Goal: Task Accomplishment & Management: Use online tool/utility

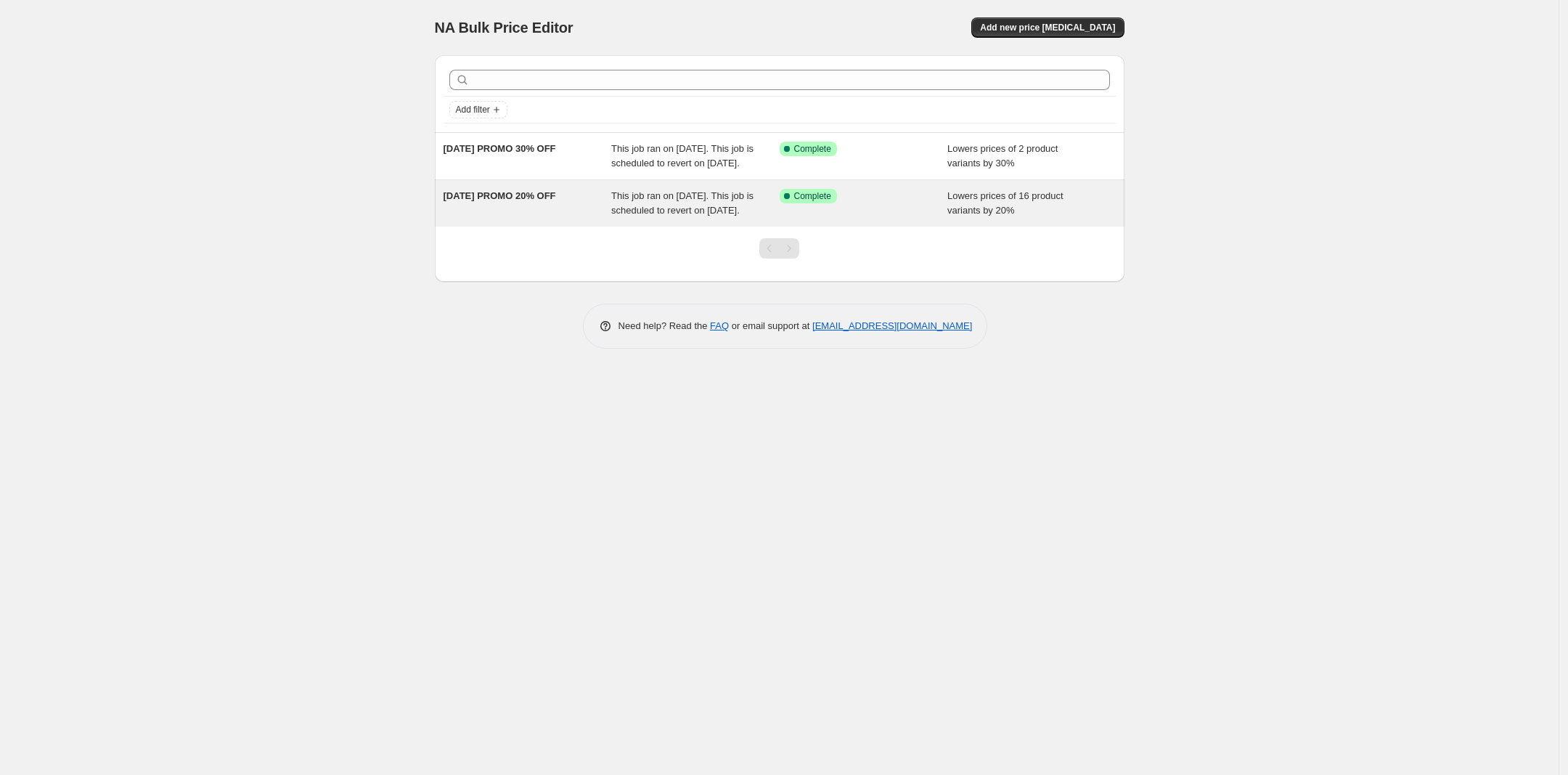
click at [717, 218] on div "This job ran on [DATE]. This job is scheduled to revert on [DATE]." at bounding box center [695, 202] width 168 height 29
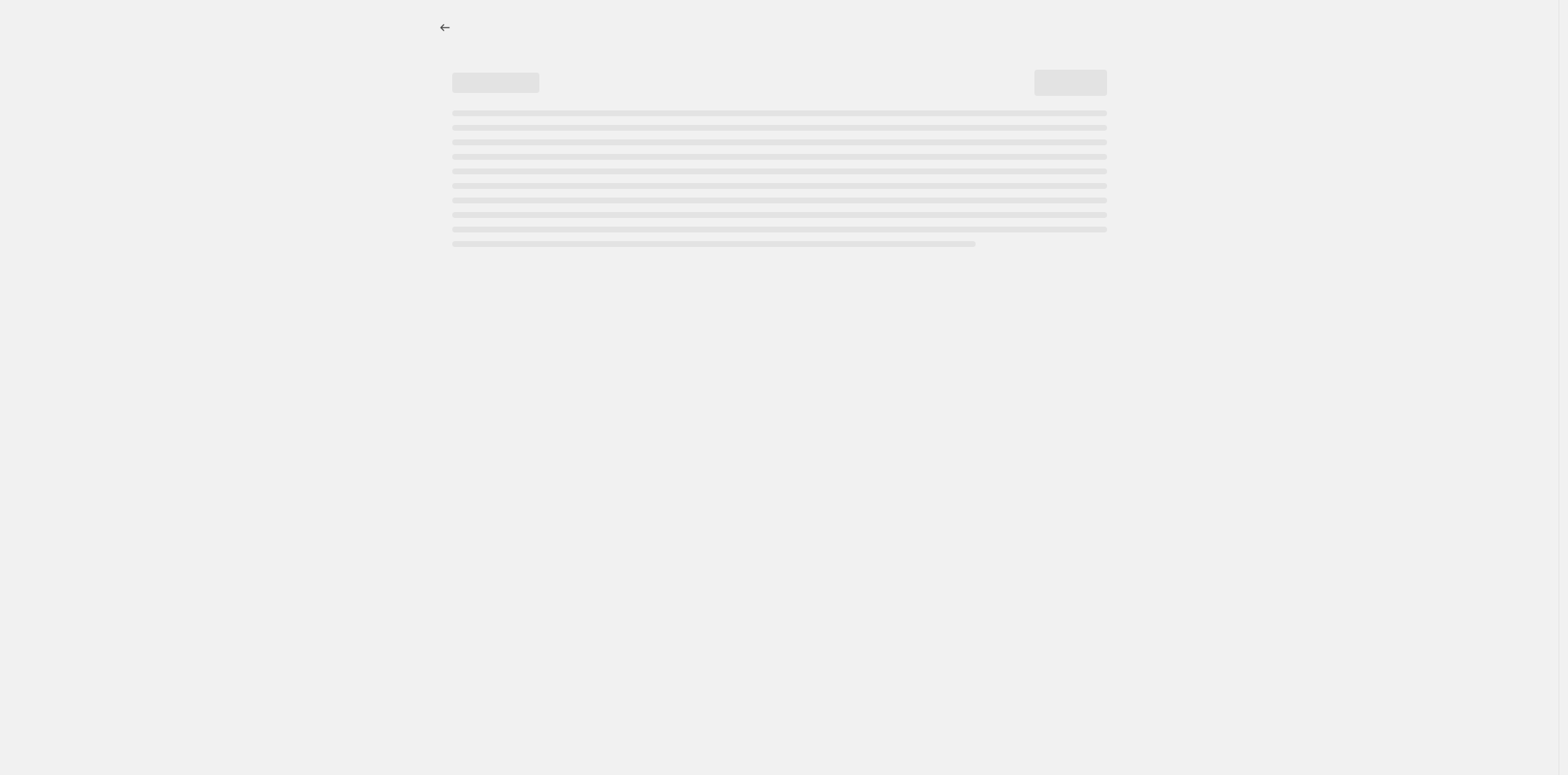
select select "percentage"
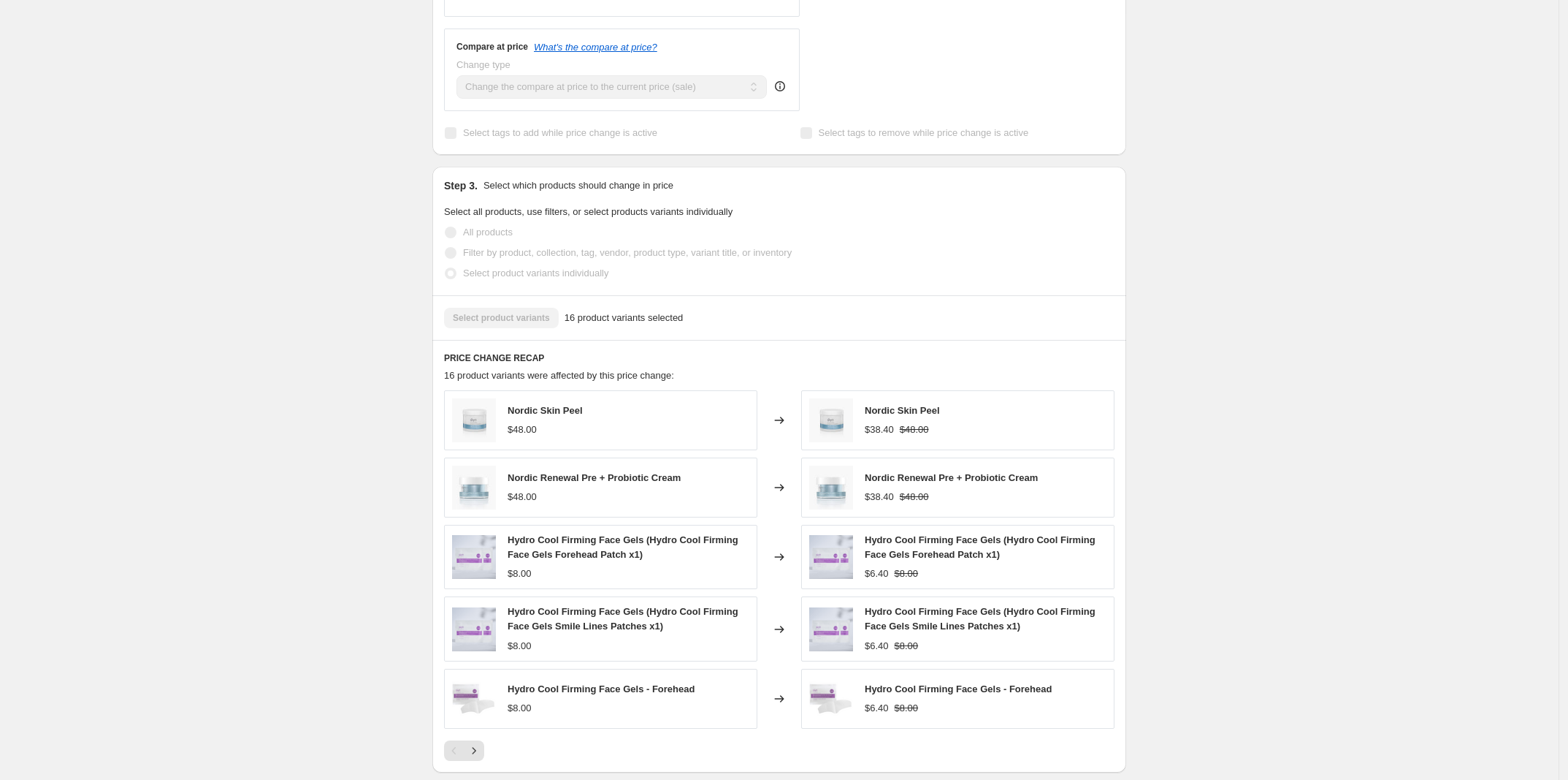
scroll to position [822, 0]
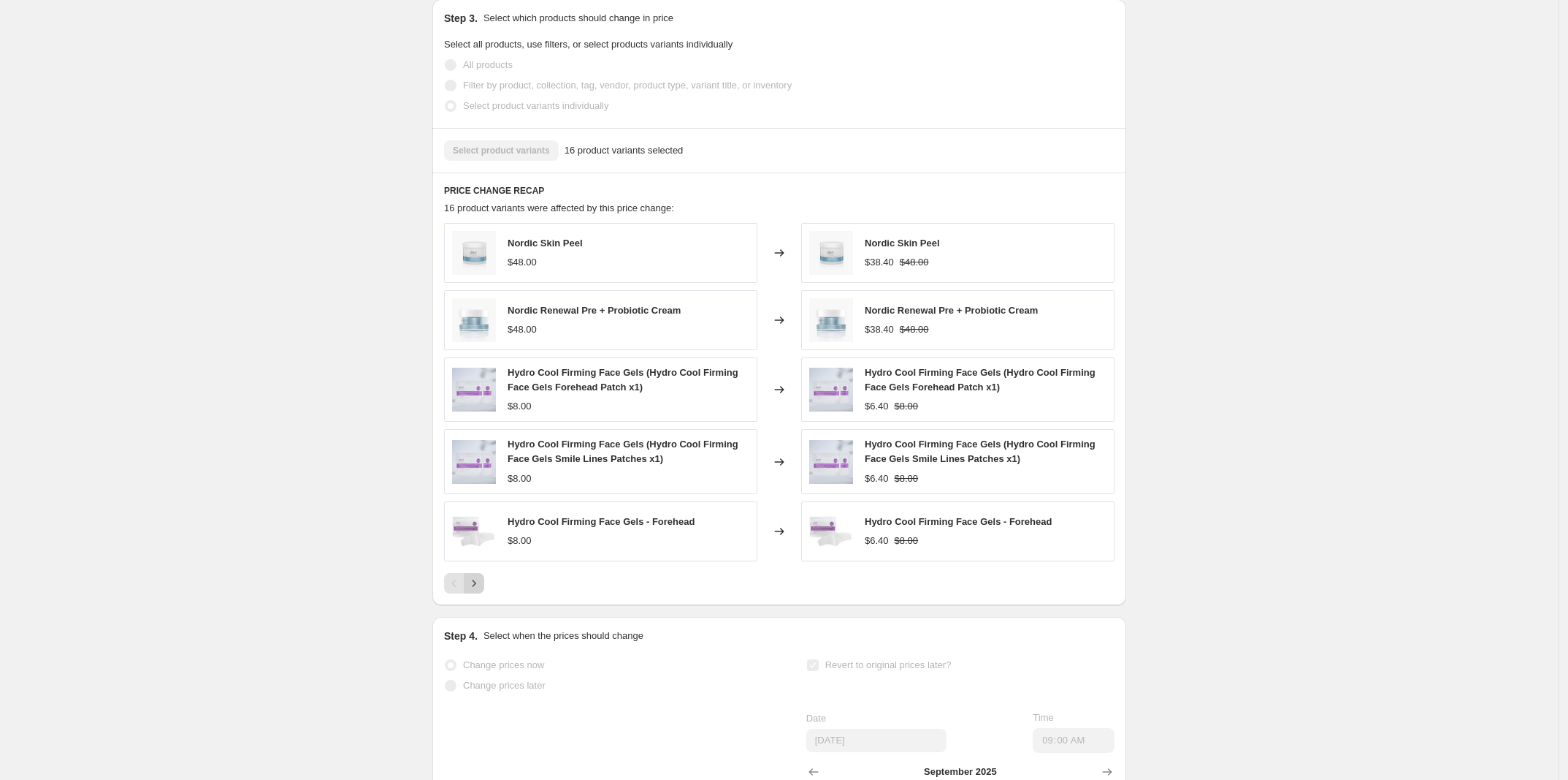
click at [476, 590] on icon "Next" at bounding box center [474, 583] width 15 height 15
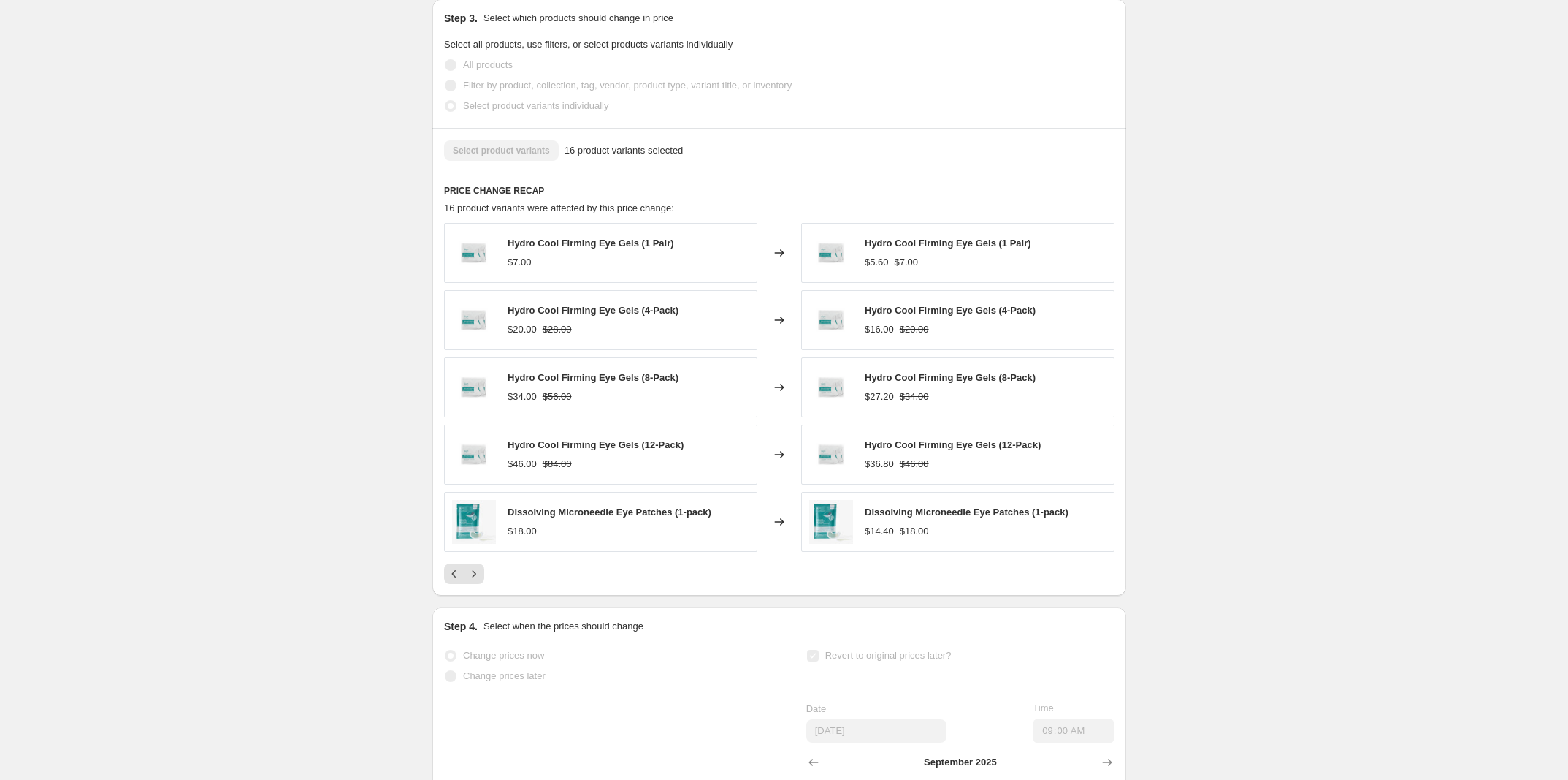
click at [688, 267] on div "Hydro Cool Firming Eye Gels (1 Pair) $7.00" at bounding box center [600, 253] width 313 height 59
click at [849, 256] on img at bounding box center [831, 252] width 44 height 44
click at [780, 260] on icon at bounding box center [780, 253] width 15 height 15
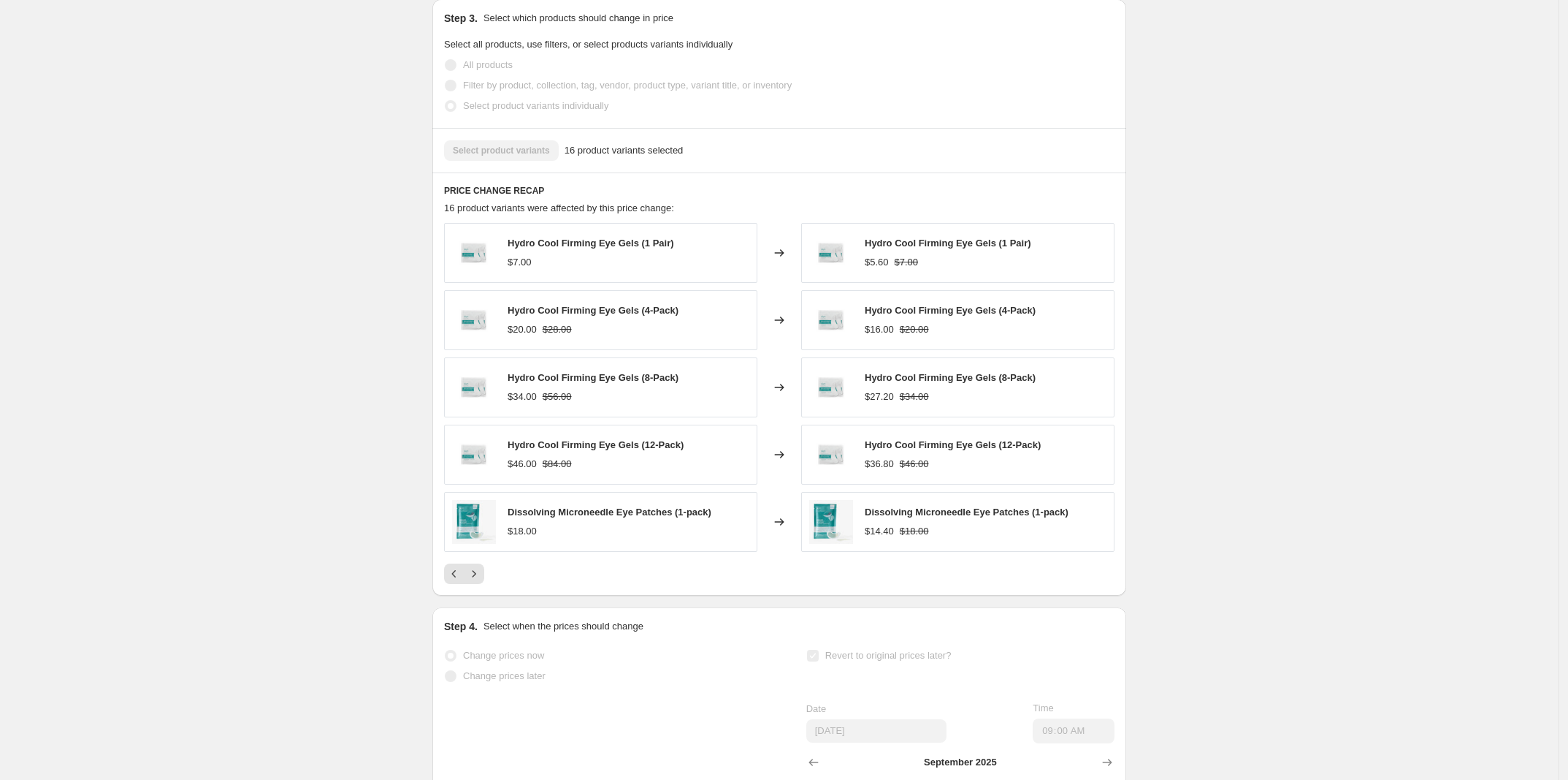
click at [724, 253] on div "Hydro Cool Firming Eye Gels (1 Pair) $7.00" at bounding box center [600, 253] width 313 height 59
click at [545, 161] on div "Select product variants 16 product variants selected" at bounding box center [780, 151] width 671 height 20
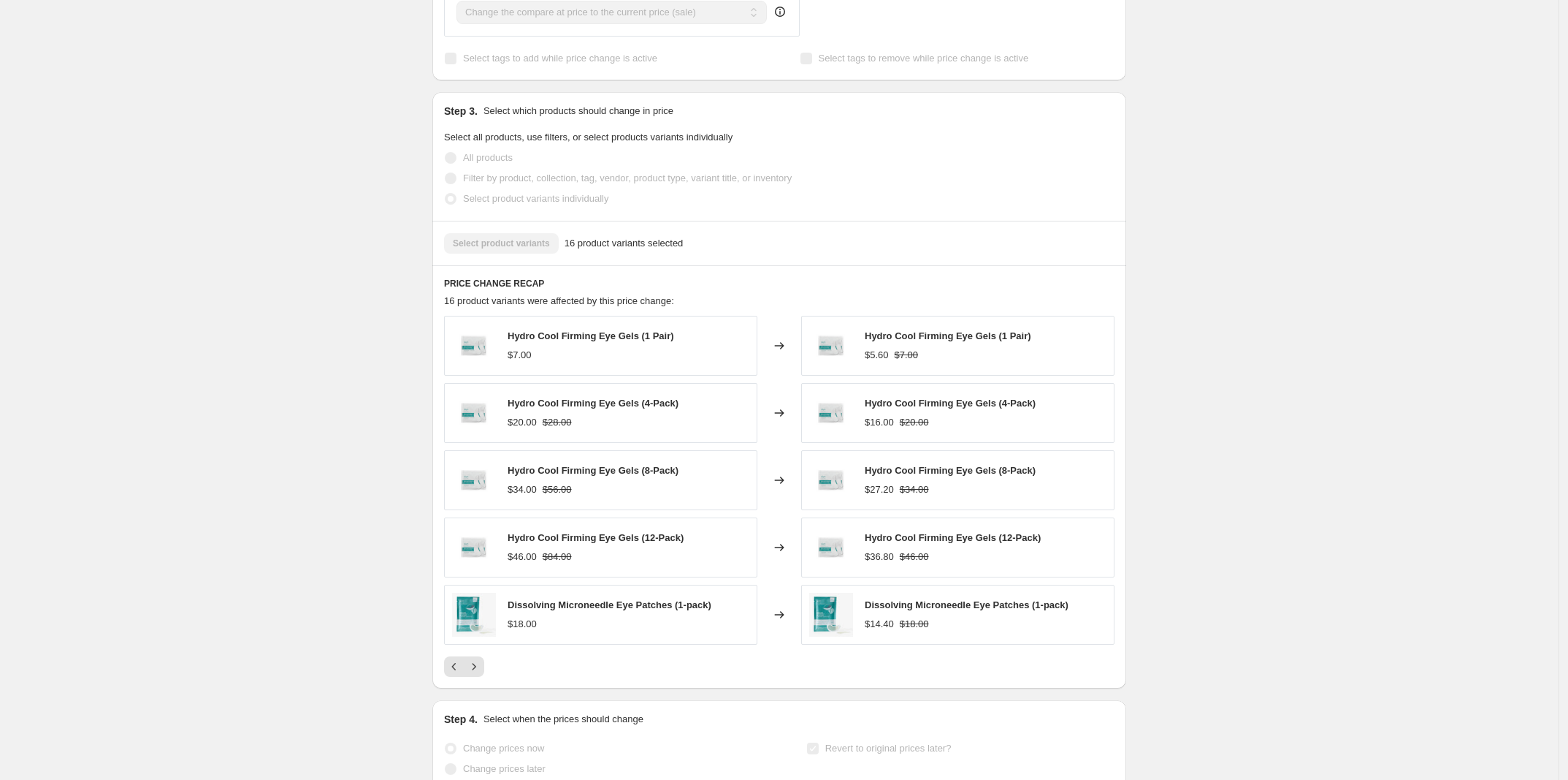
scroll to position [4, 0]
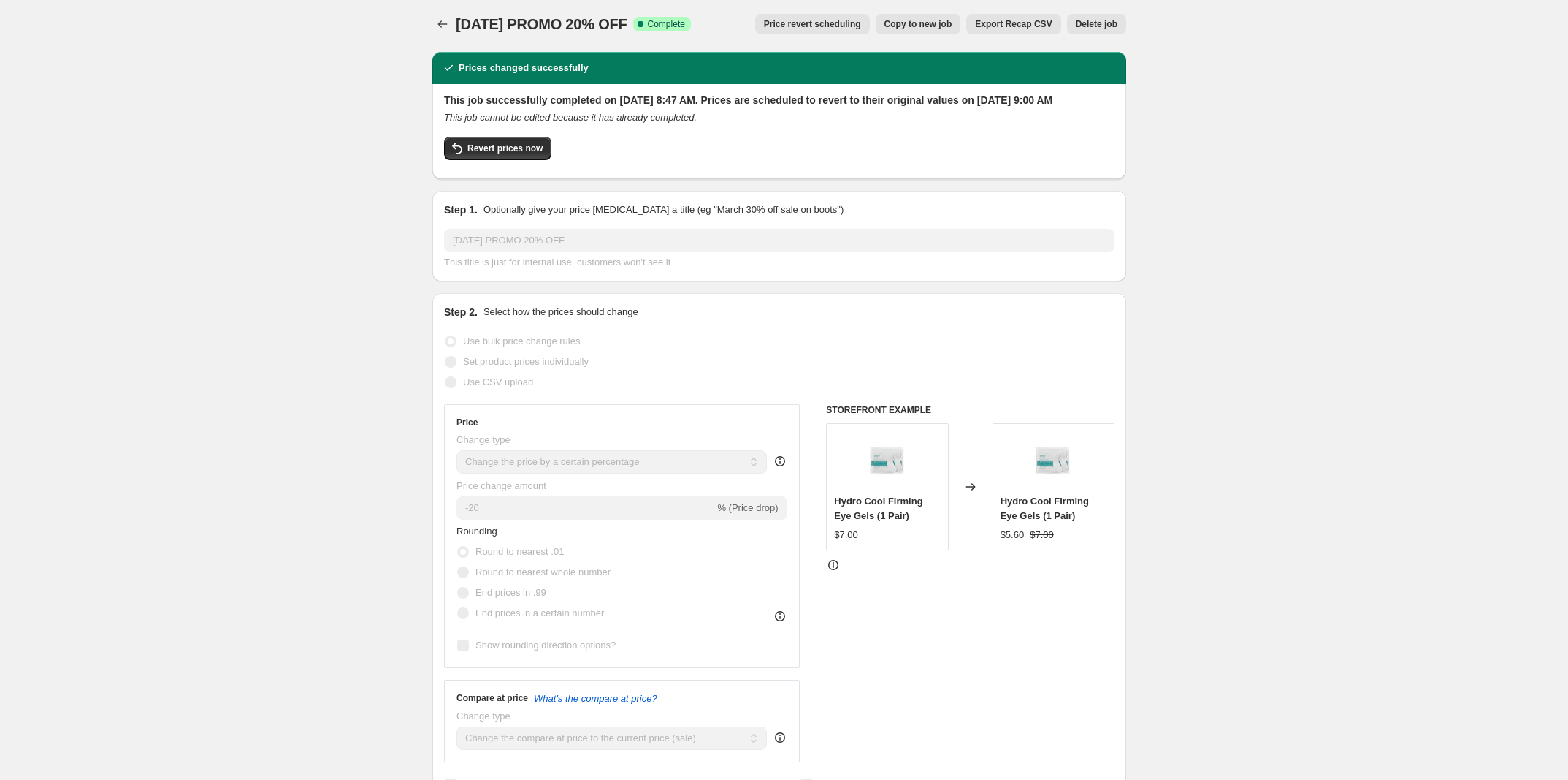
click at [911, 490] on img at bounding box center [888, 460] width 59 height 59
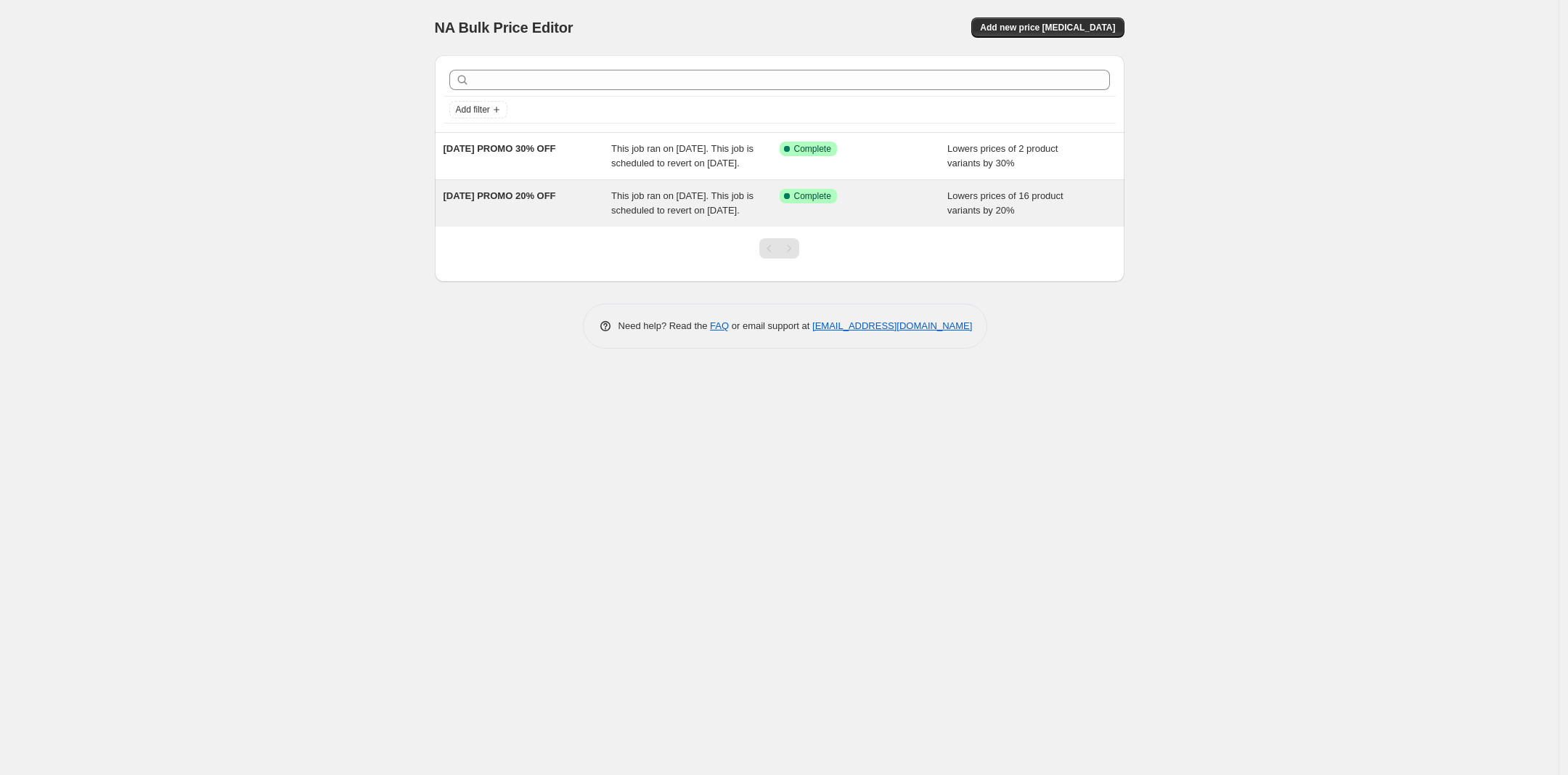
click at [884, 218] on div "Success Complete Complete" at bounding box center [863, 202] width 168 height 29
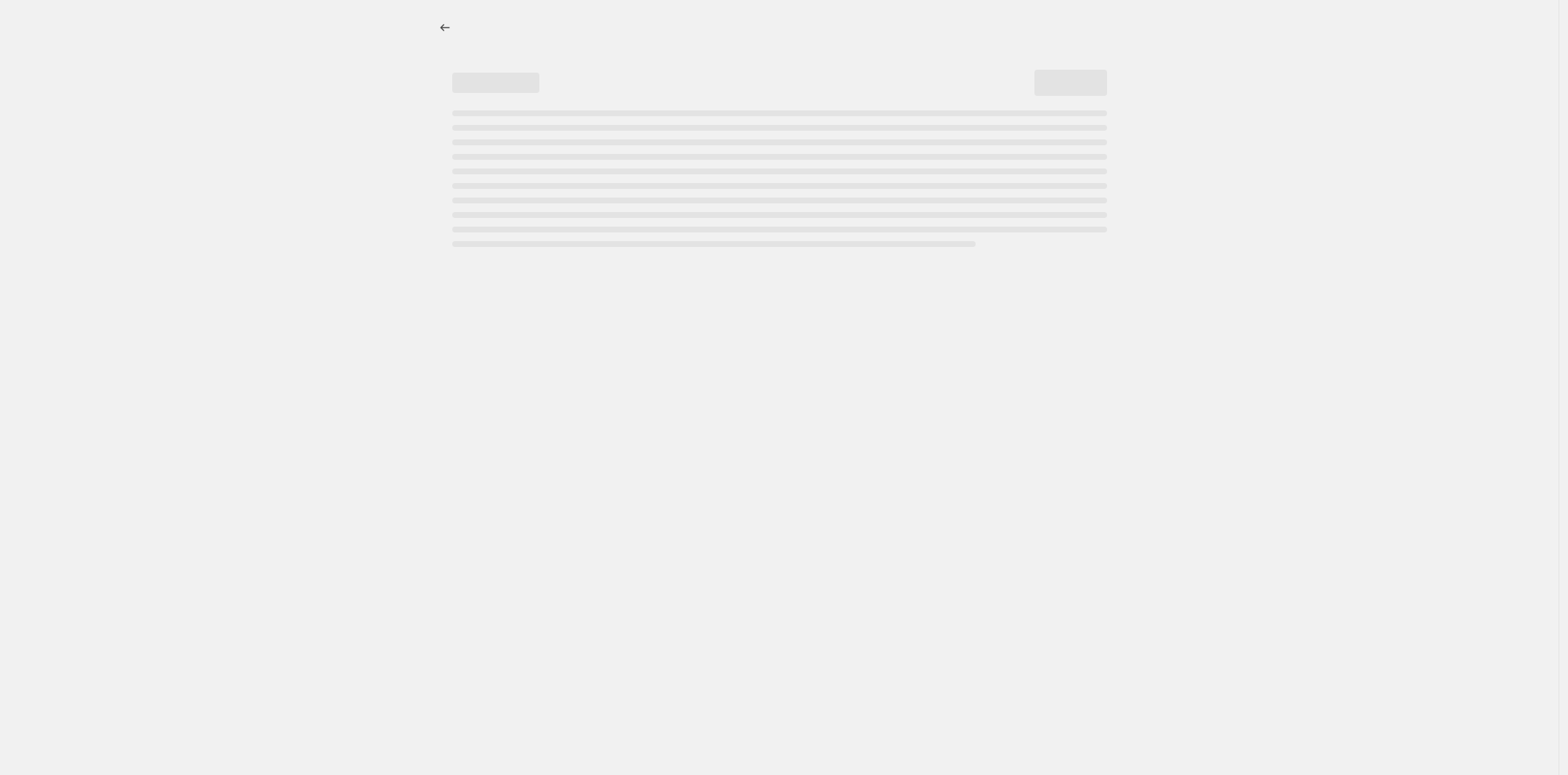
select select "percentage"
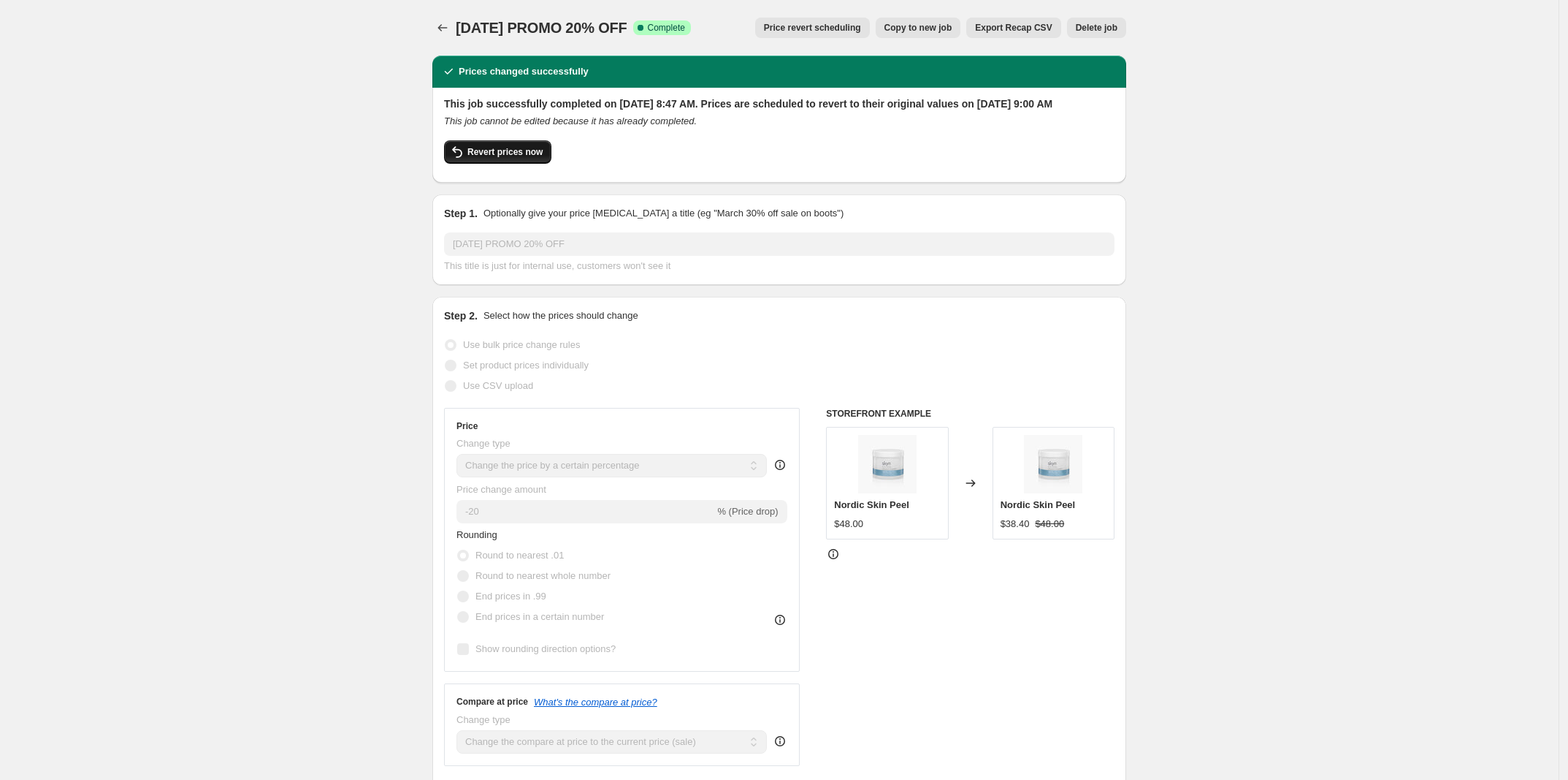
click at [541, 158] on span "Revert prices now" at bounding box center [505, 152] width 75 height 12
checkbox input "false"
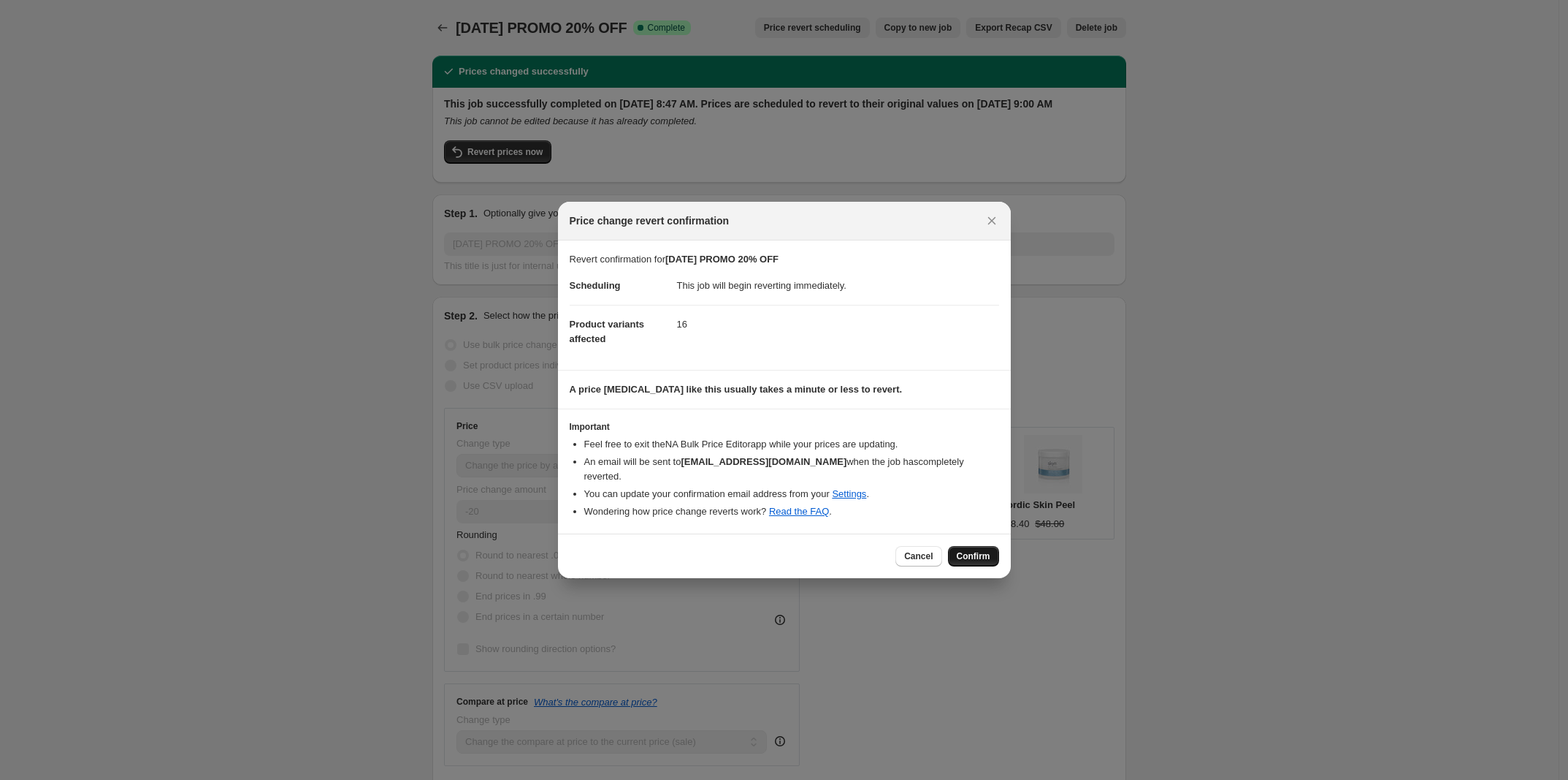
click at [964, 555] on button "Confirm" at bounding box center [973, 556] width 51 height 20
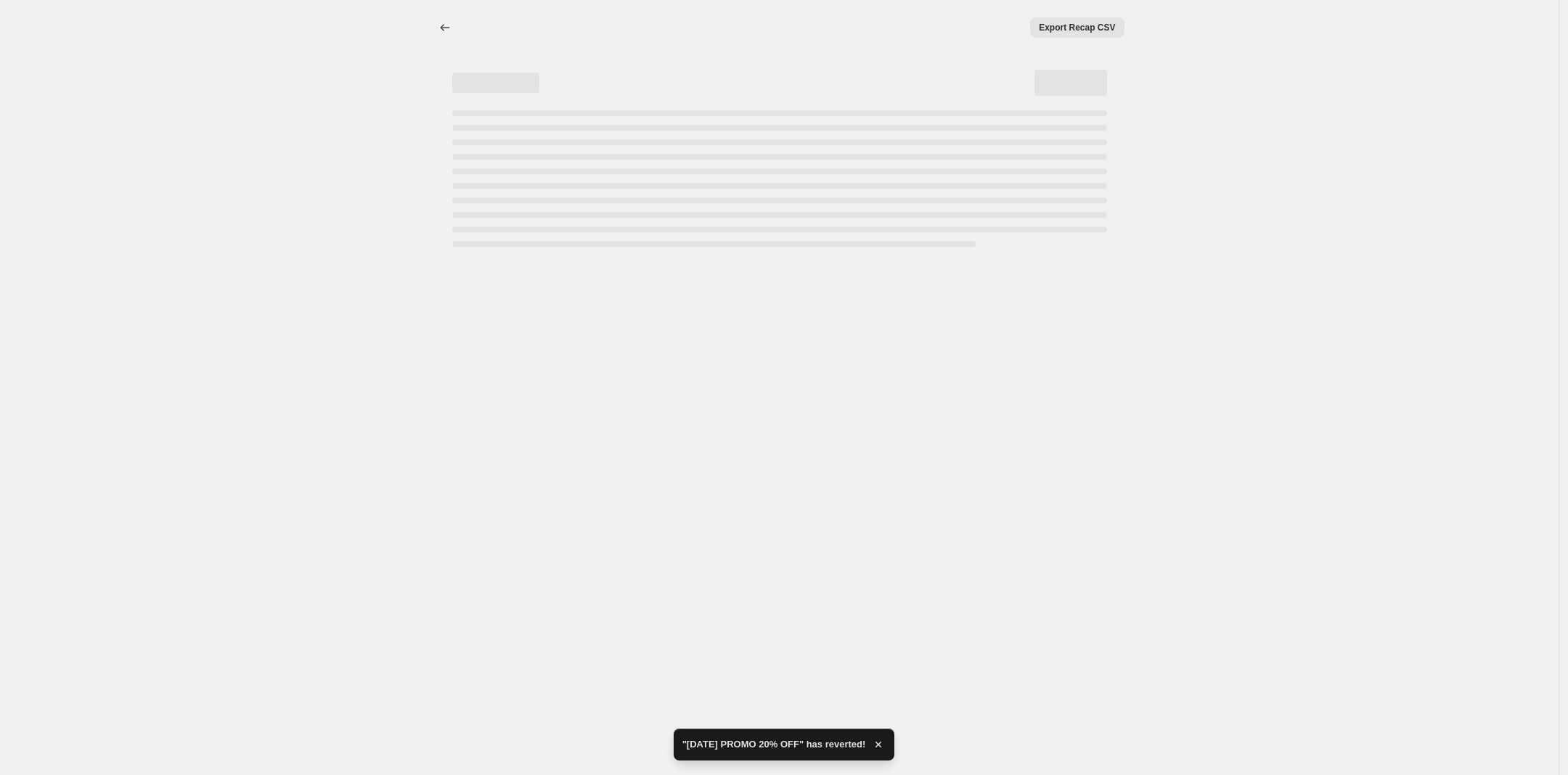
select select "percentage"
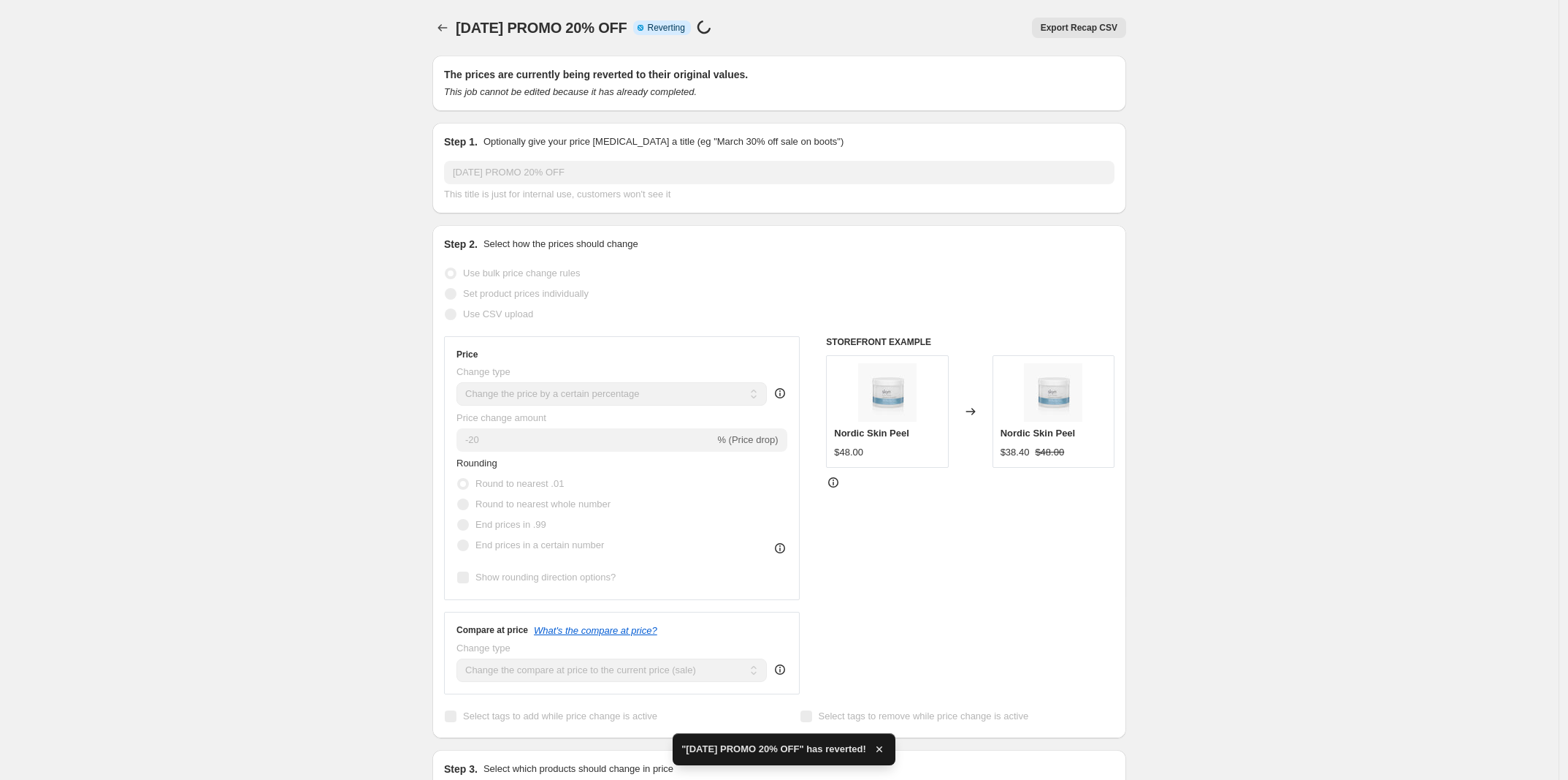
checkbox input "true"
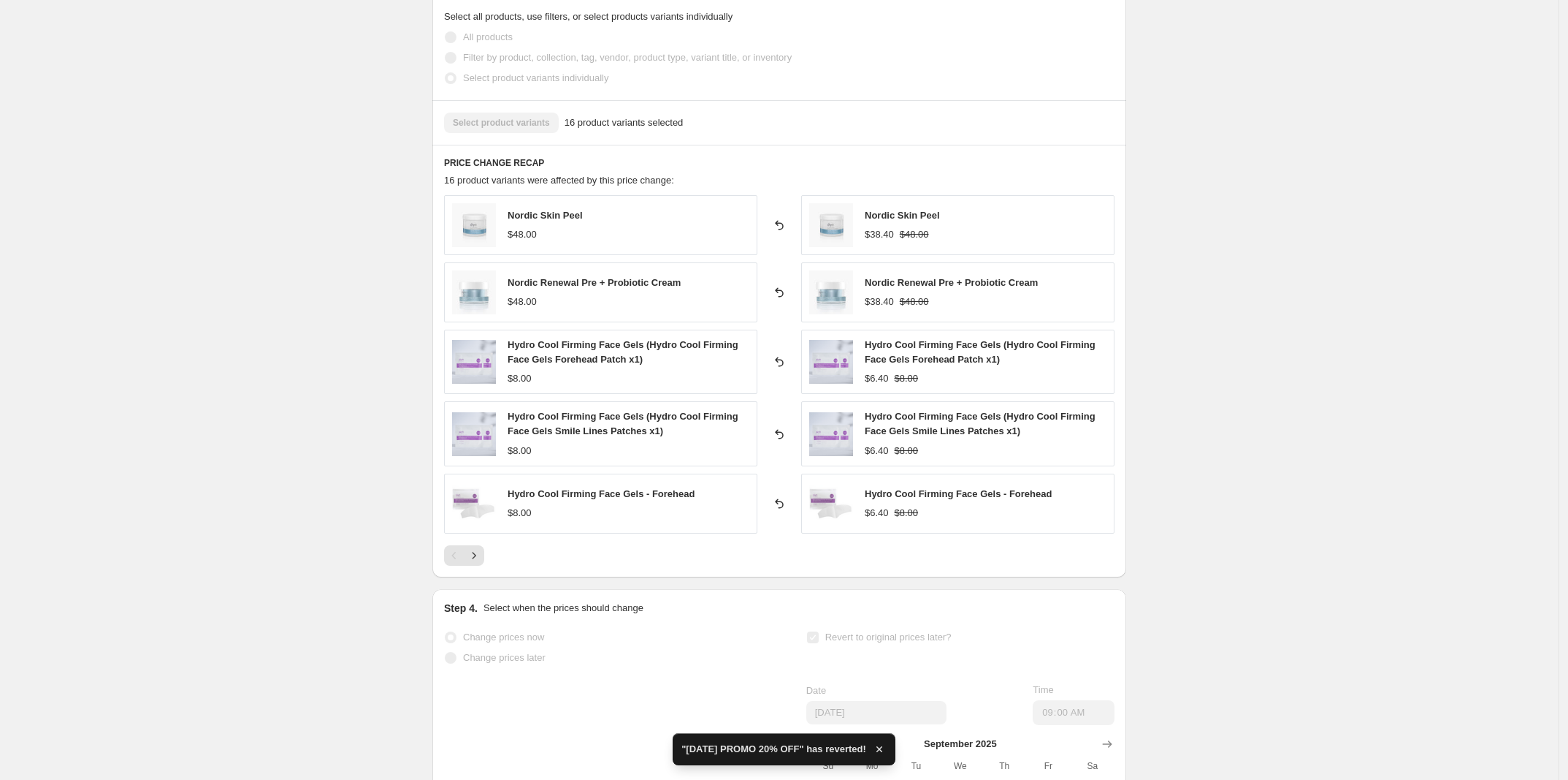
scroll to position [822, 0]
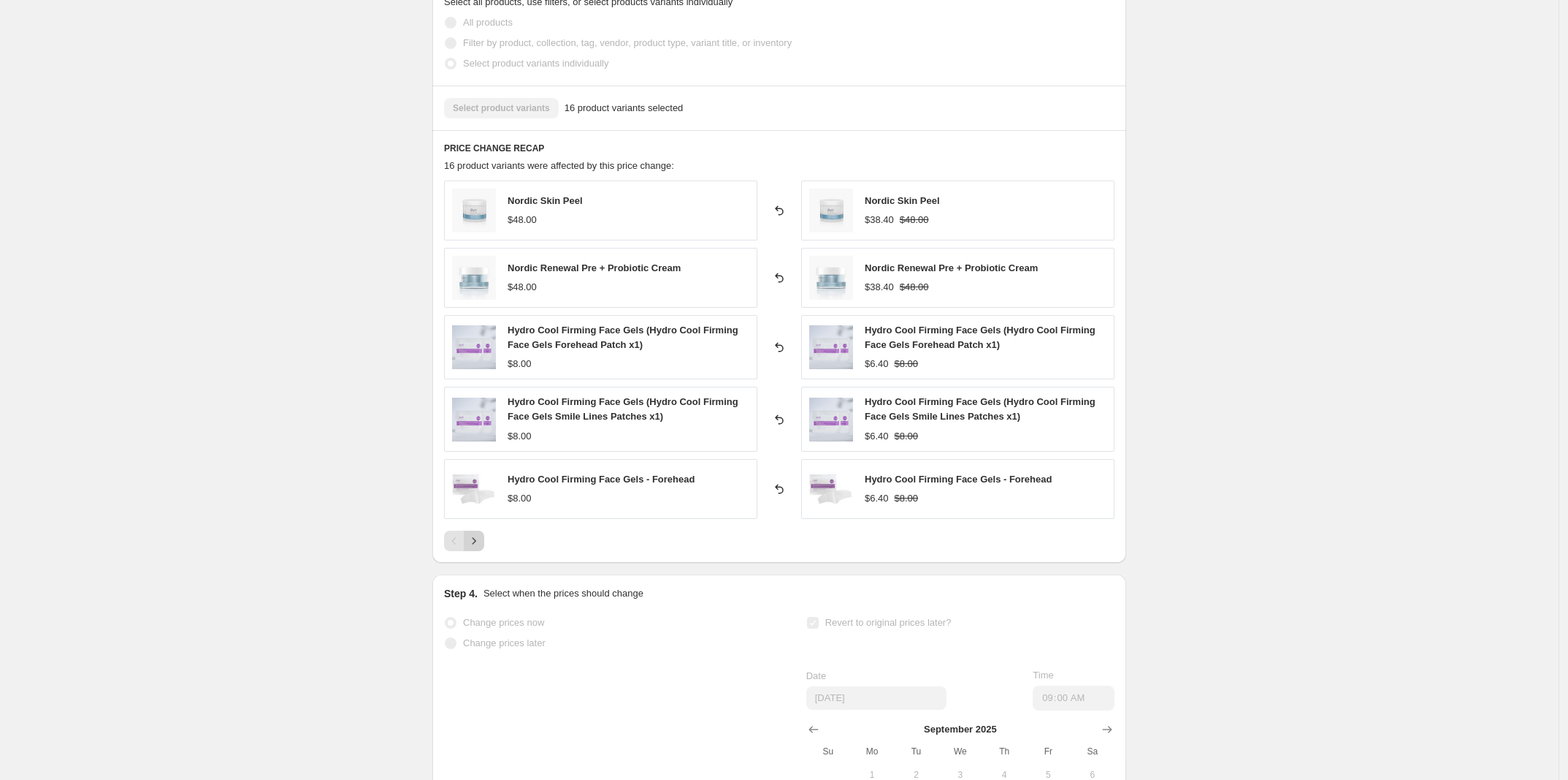
click at [479, 548] on icon "Next" at bounding box center [474, 541] width 15 height 15
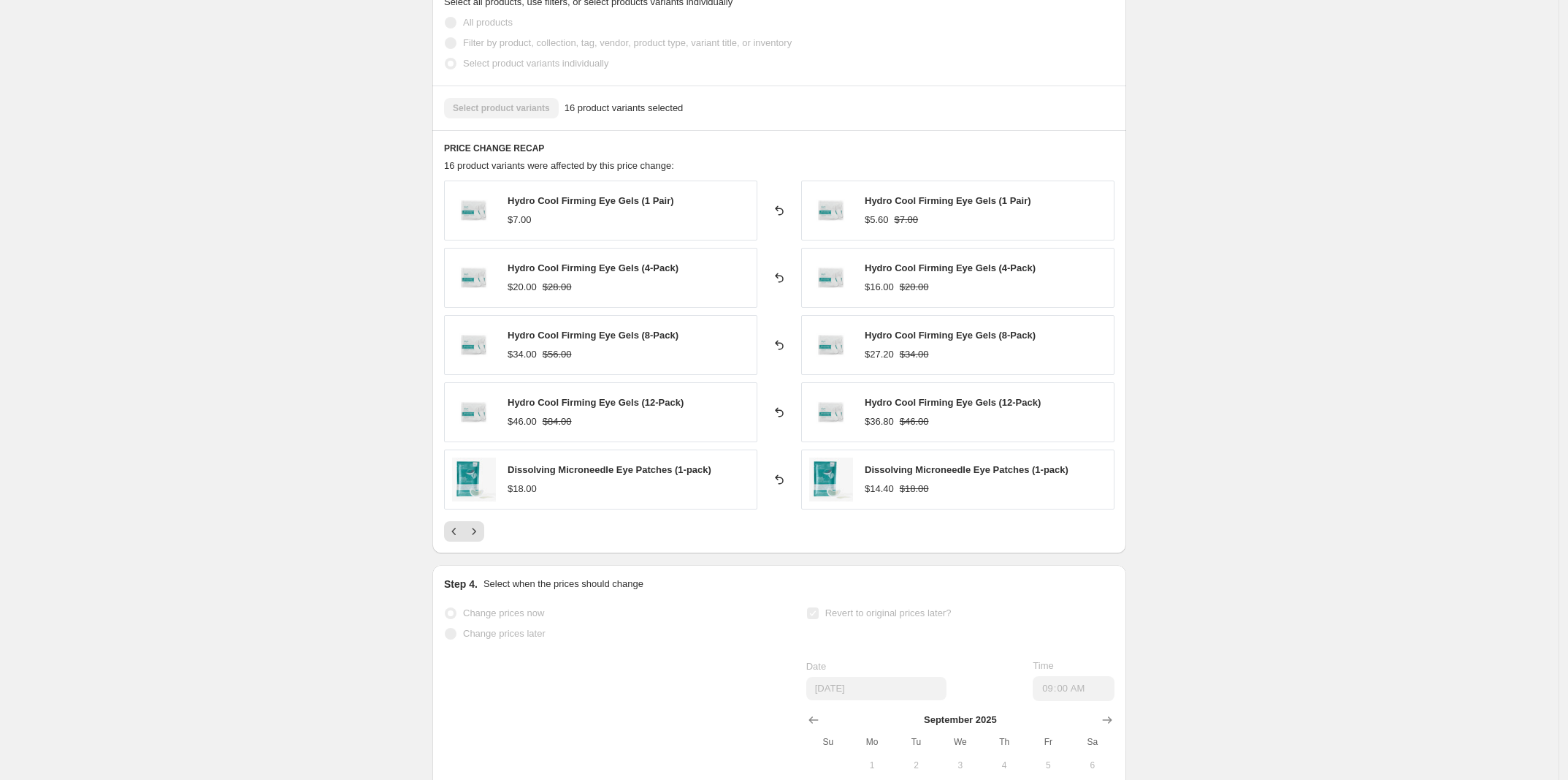
click at [527, 108] on div "Select product variants 16 product variants selected" at bounding box center [780, 108] width 671 height 20
drag, startPoint x: 527, startPoint y: 108, endPoint x: 603, endPoint y: 117, distance: 76.5
click at [527, 108] on div "Select product variants 16 product variants selected" at bounding box center [780, 108] width 671 height 20
click at [794, 145] on h6 "PRICE CHANGE RECAP" at bounding box center [780, 148] width 671 height 12
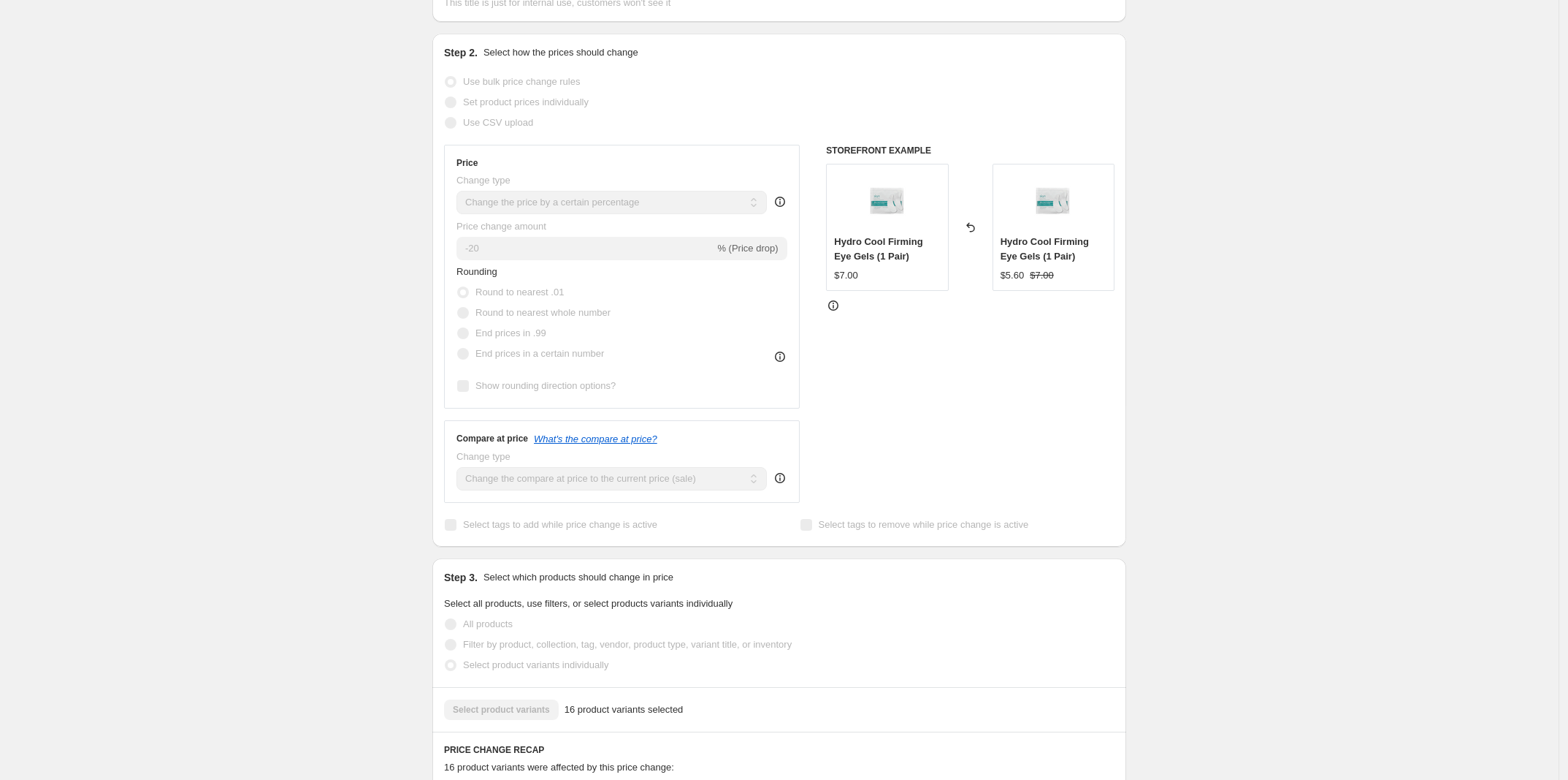
scroll to position [0, 0]
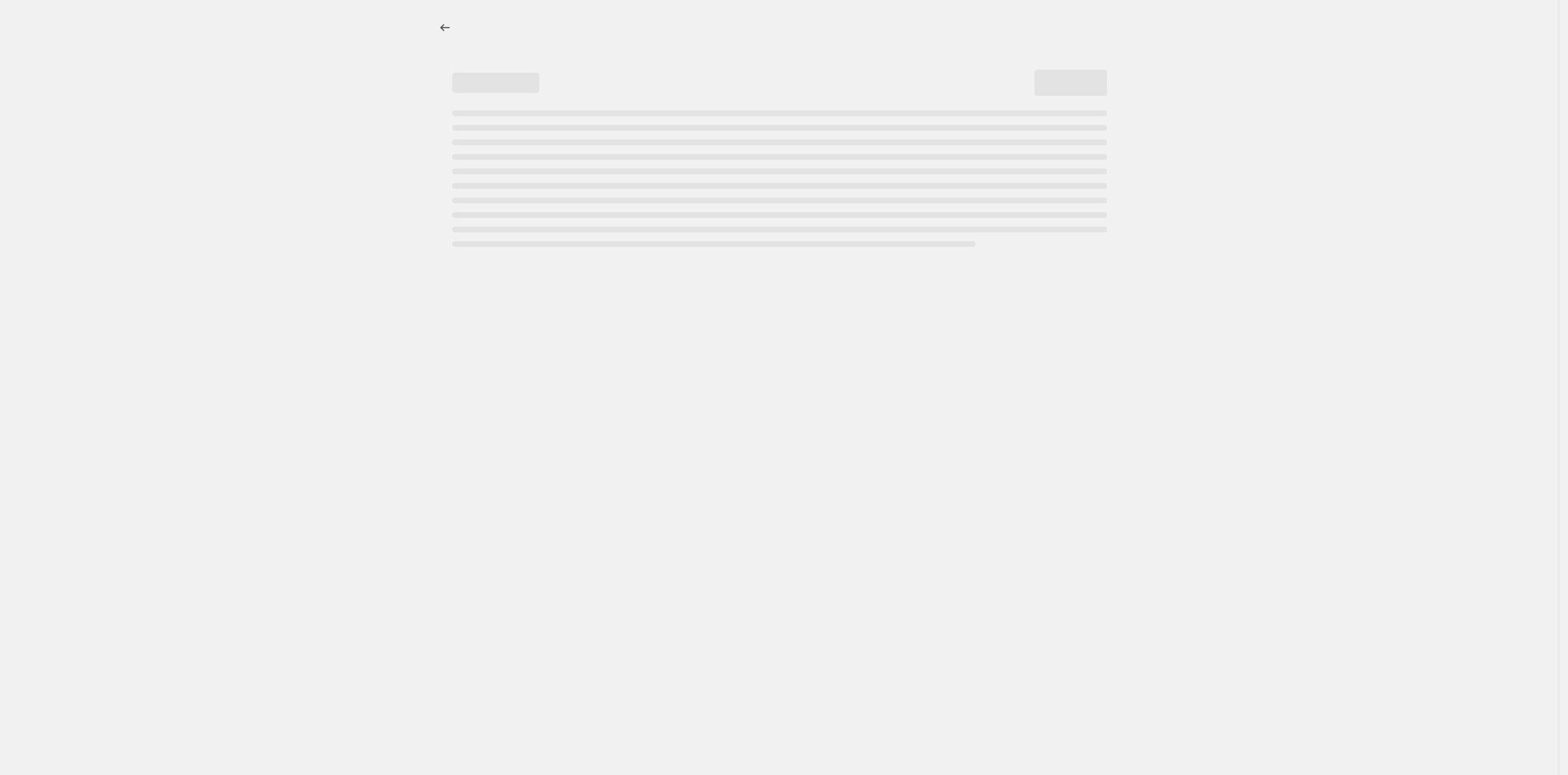
select select "percentage"
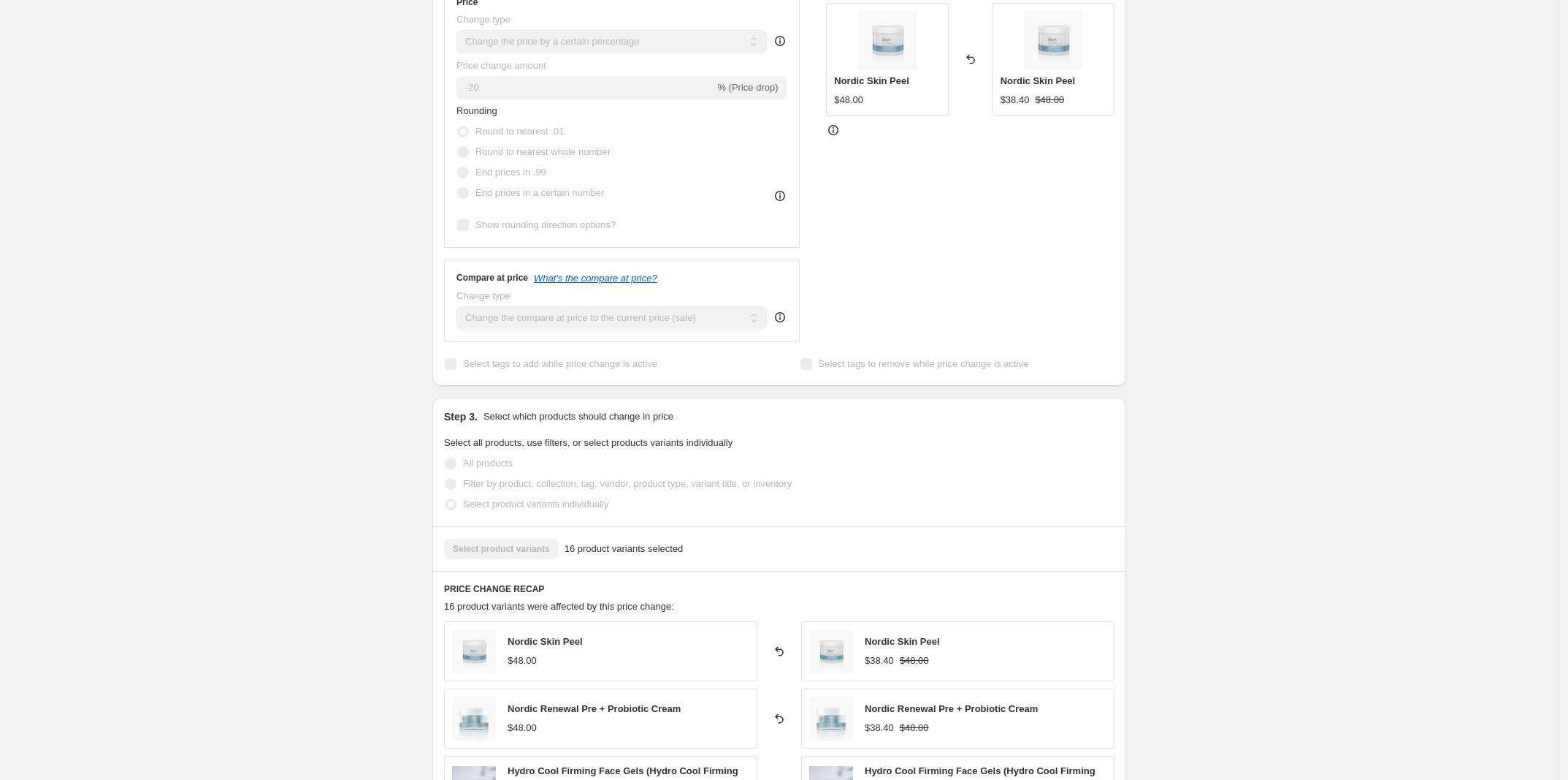
scroll to position [548, 0]
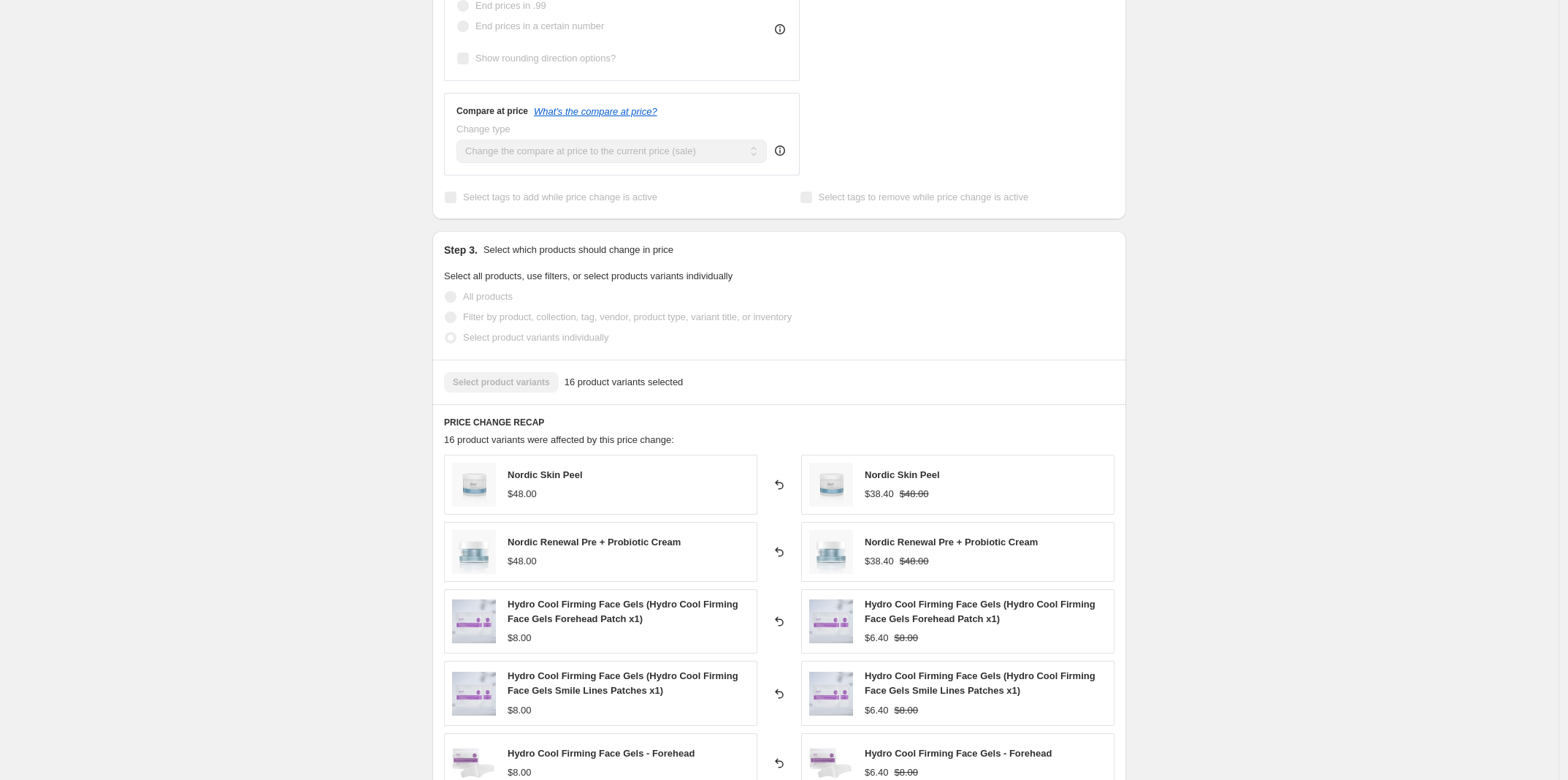
click at [480, 392] on div "Select product variants 16 product variants selected" at bounding box center [780, 382] width 671 height 20
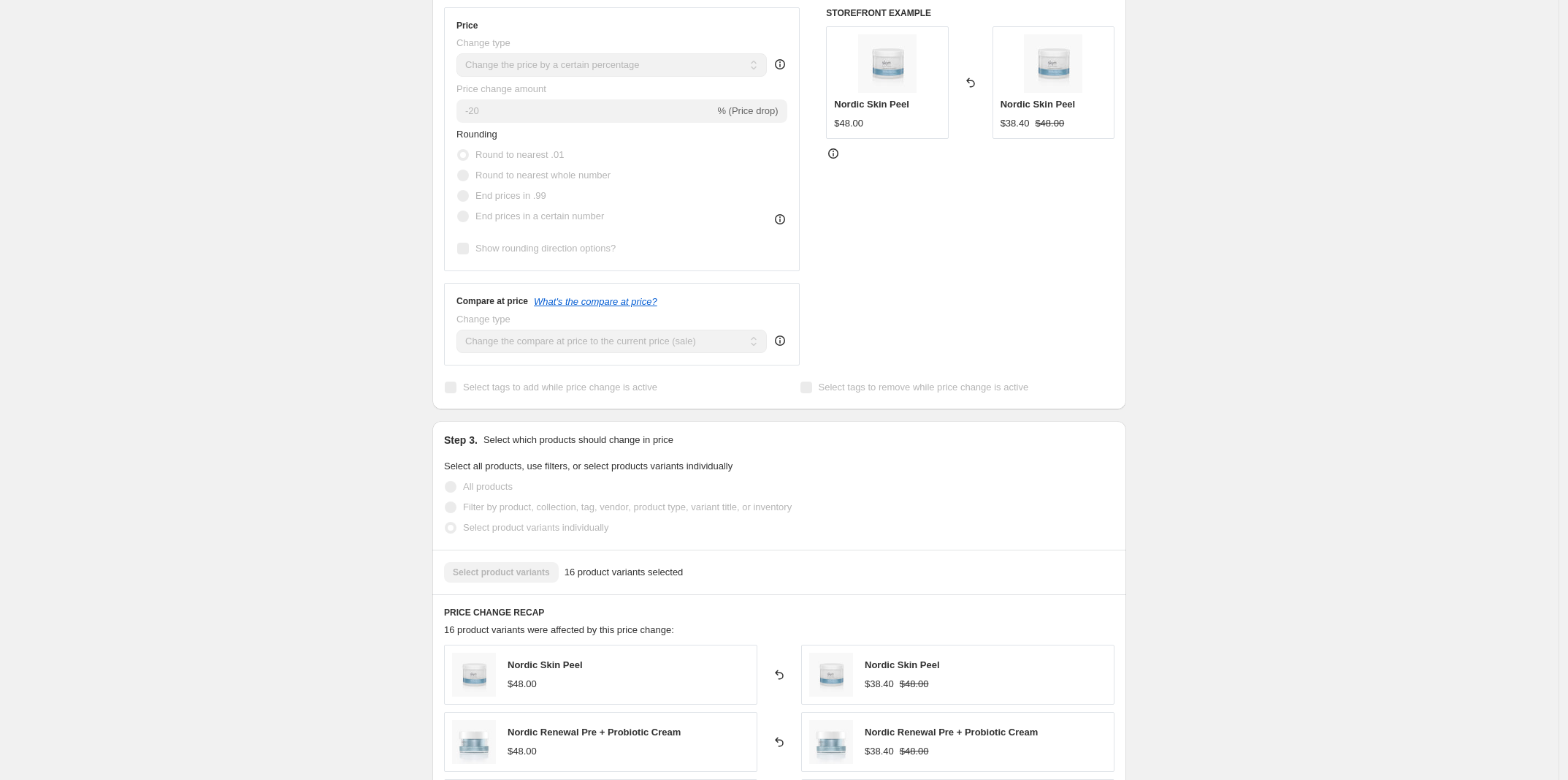
scroll to position [0, 0]
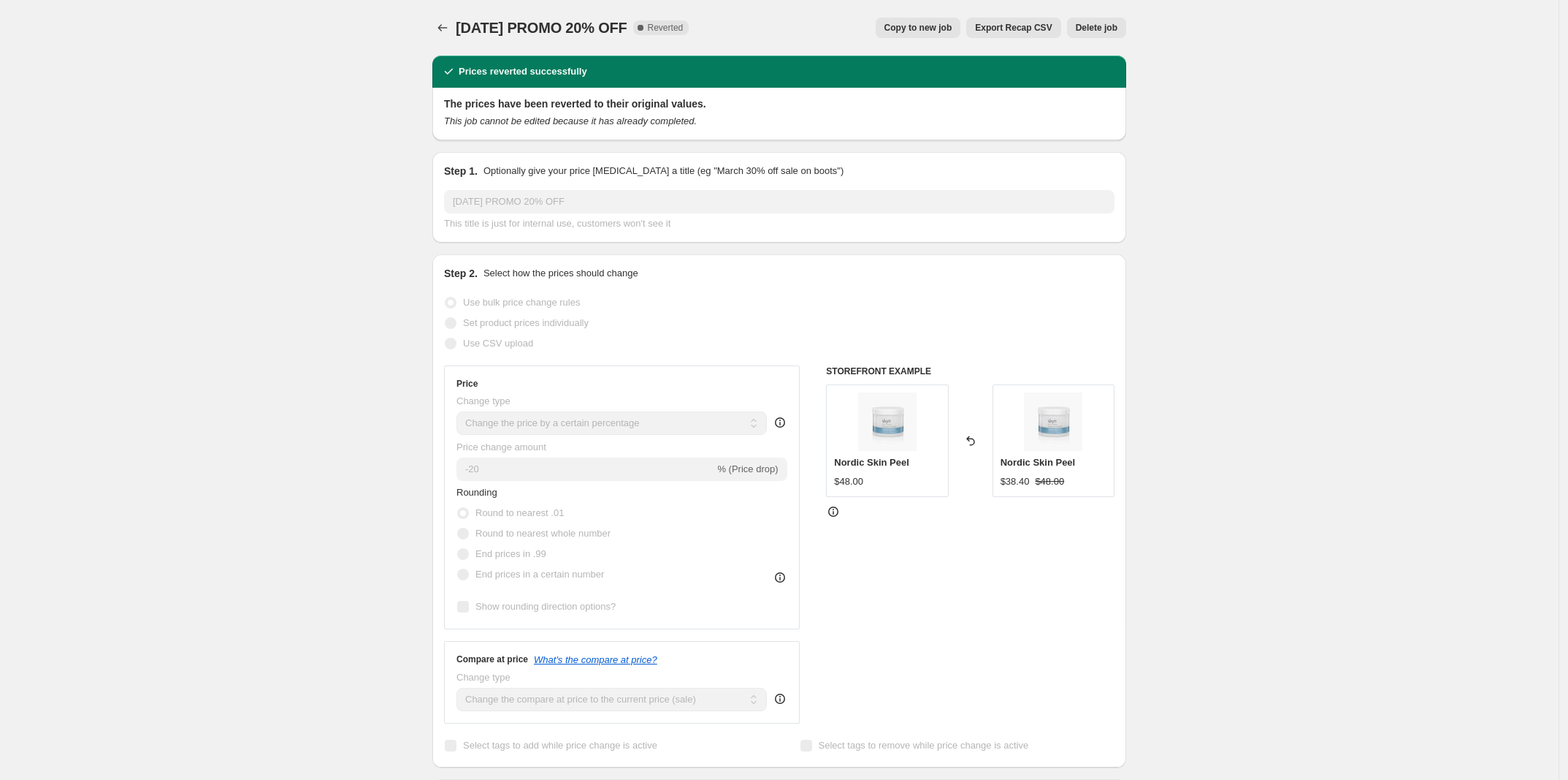
click at [929, 33] on span "Copy to new job" at bounding box center [918, 28] width 68 height 12
select select "percentage"
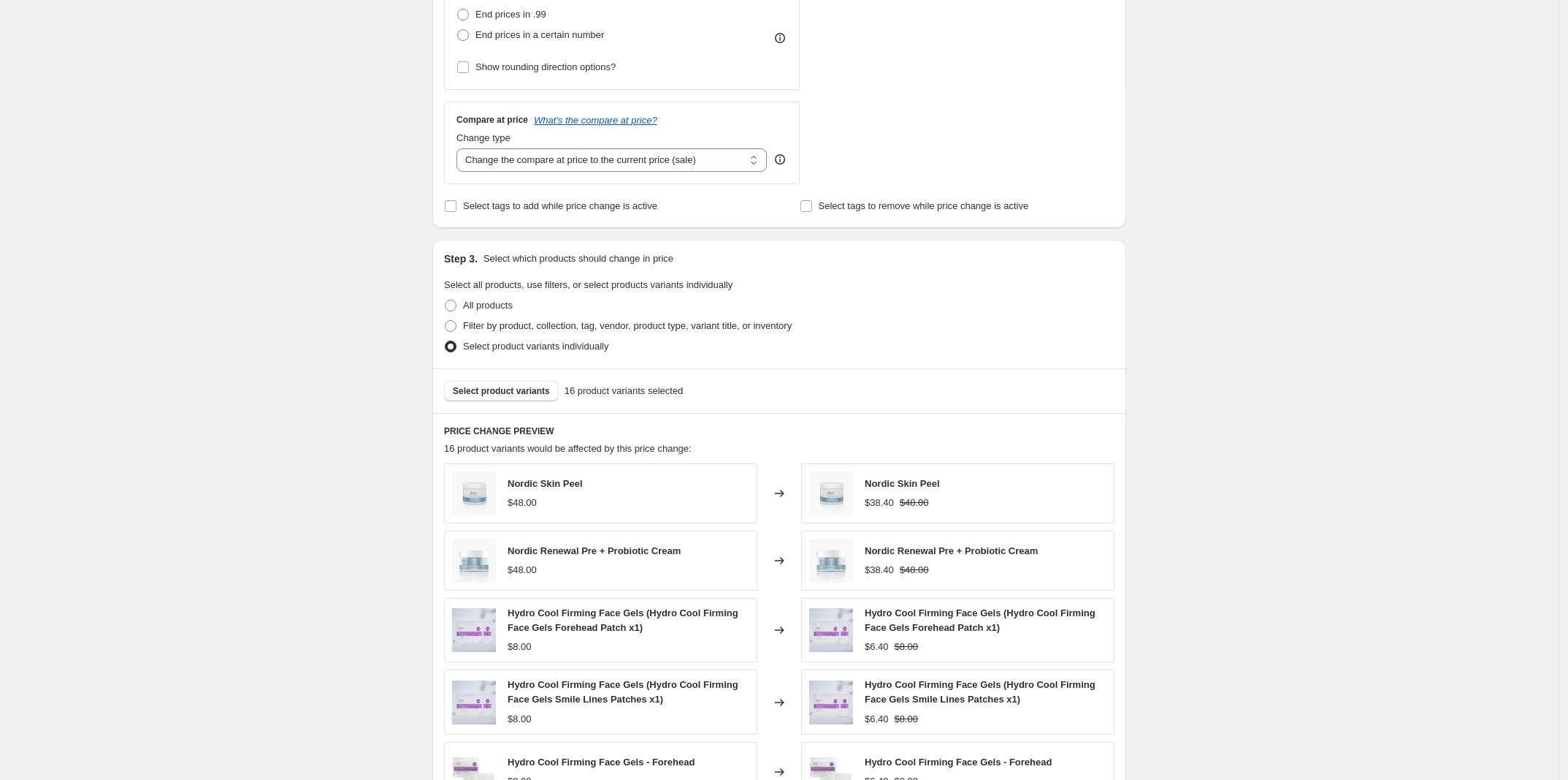
scroll to position [548, 0]
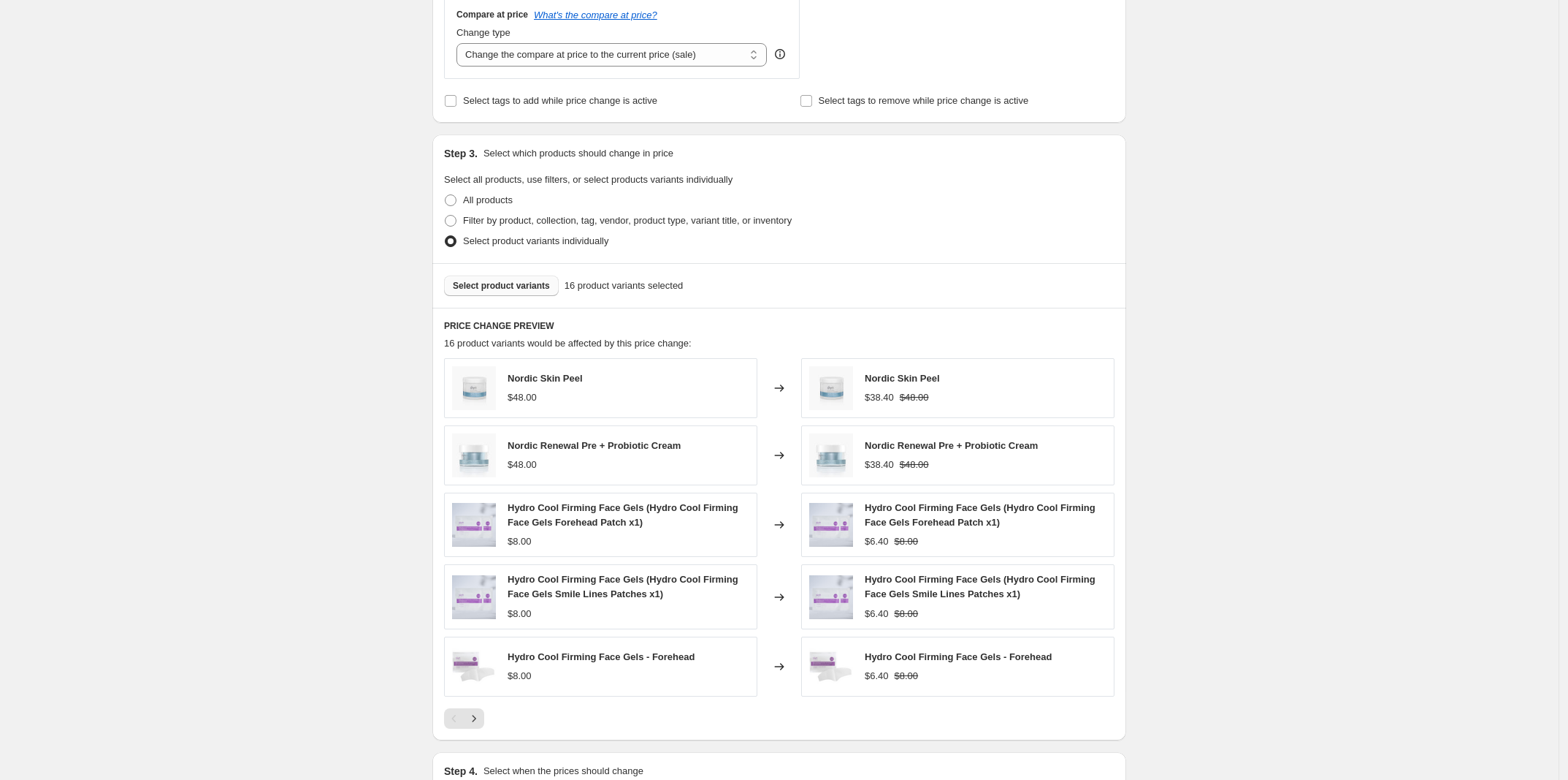
click at [487, 289] on span "Select product variants" at bounding box center [501, 285] width 98 height 12
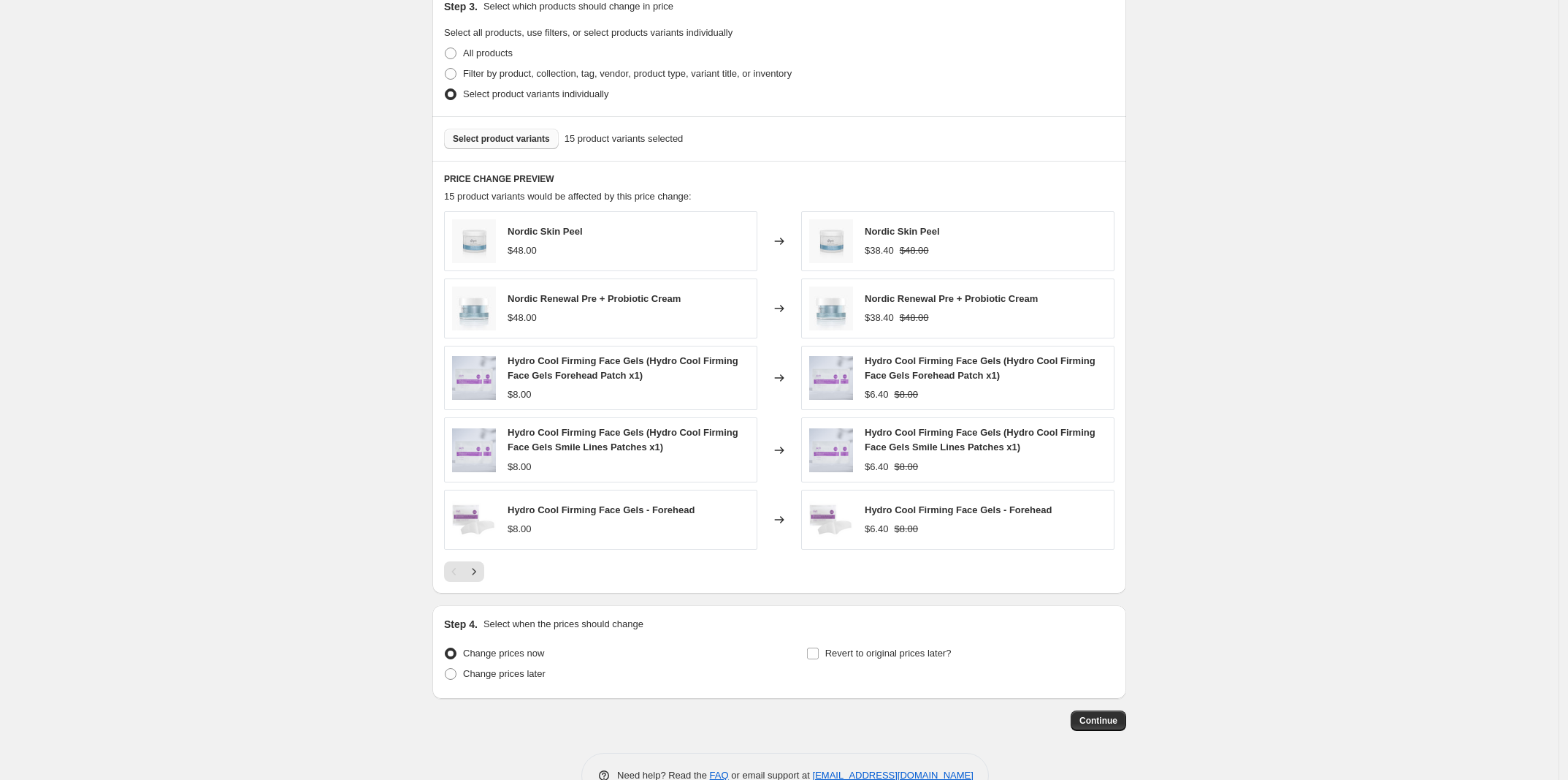
scroll to position [738, 0]
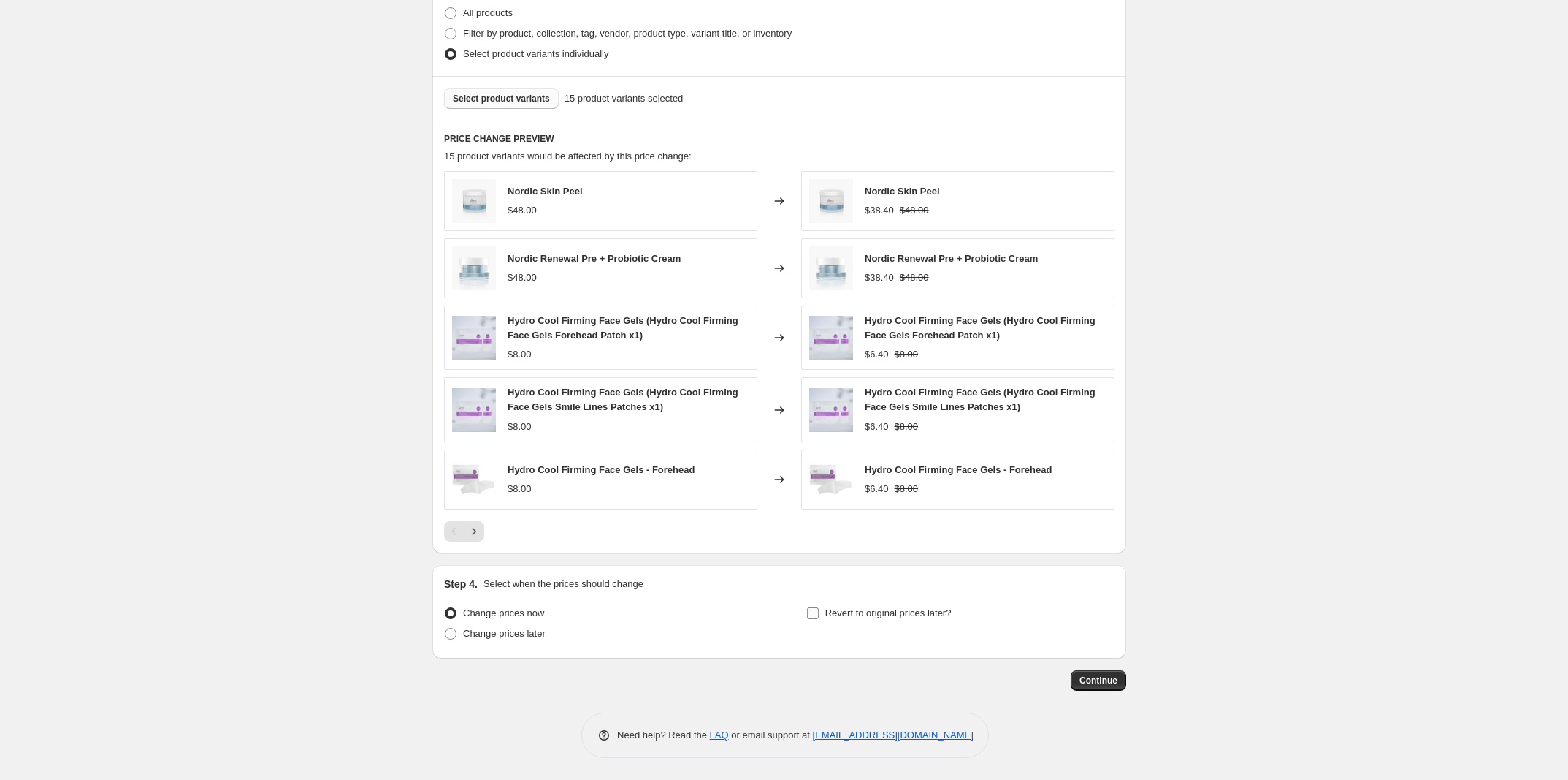
click at [837, 611] on span "Revert to original prices later?" at bounding box center [889, 613] width 126 height 11
click at [819, 611] on input "Revert to original prices later?" at bounding box center [812, 613] width 12 height 12
checkbox input "true"
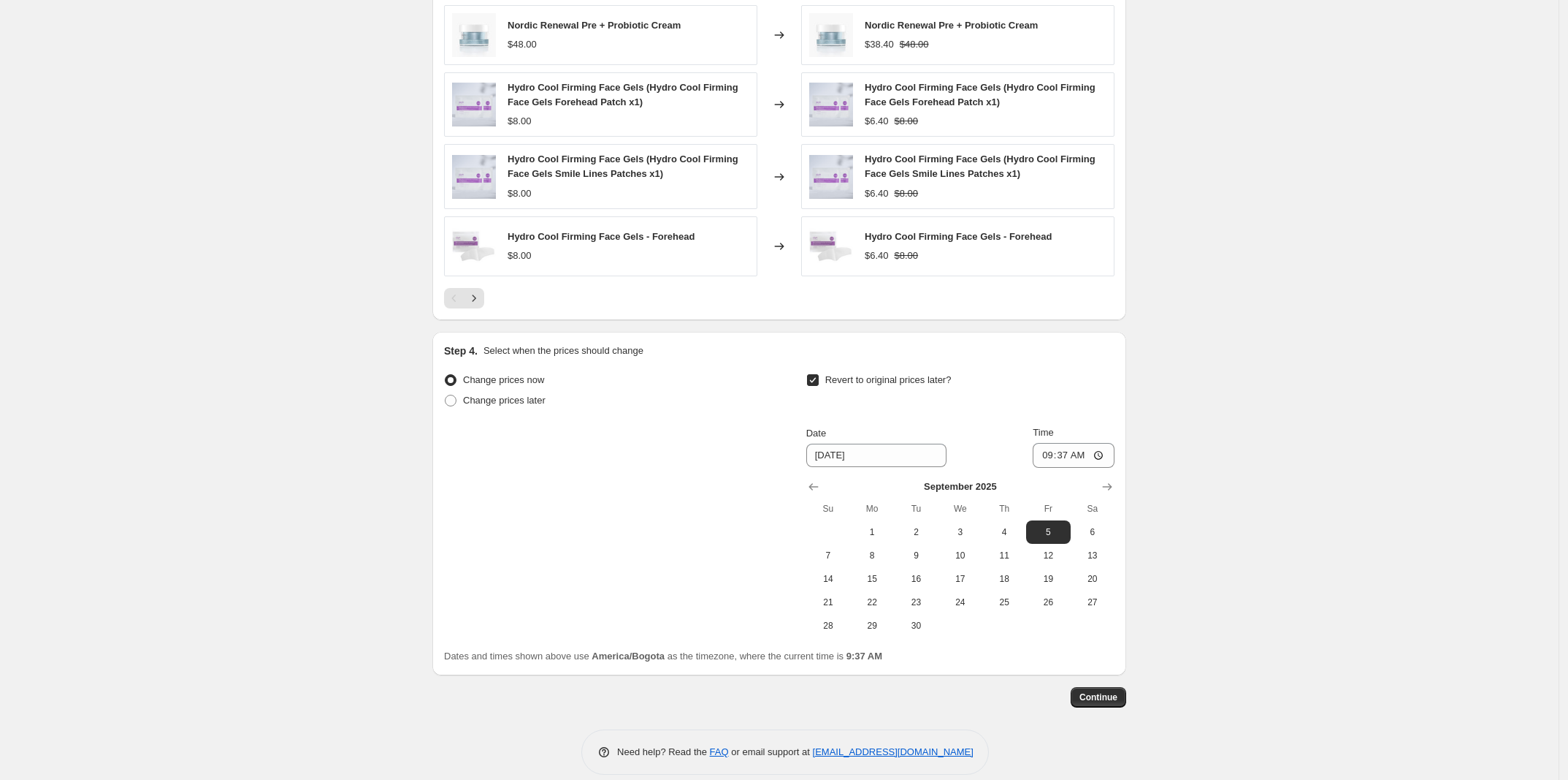
scroll to position [988, 0]
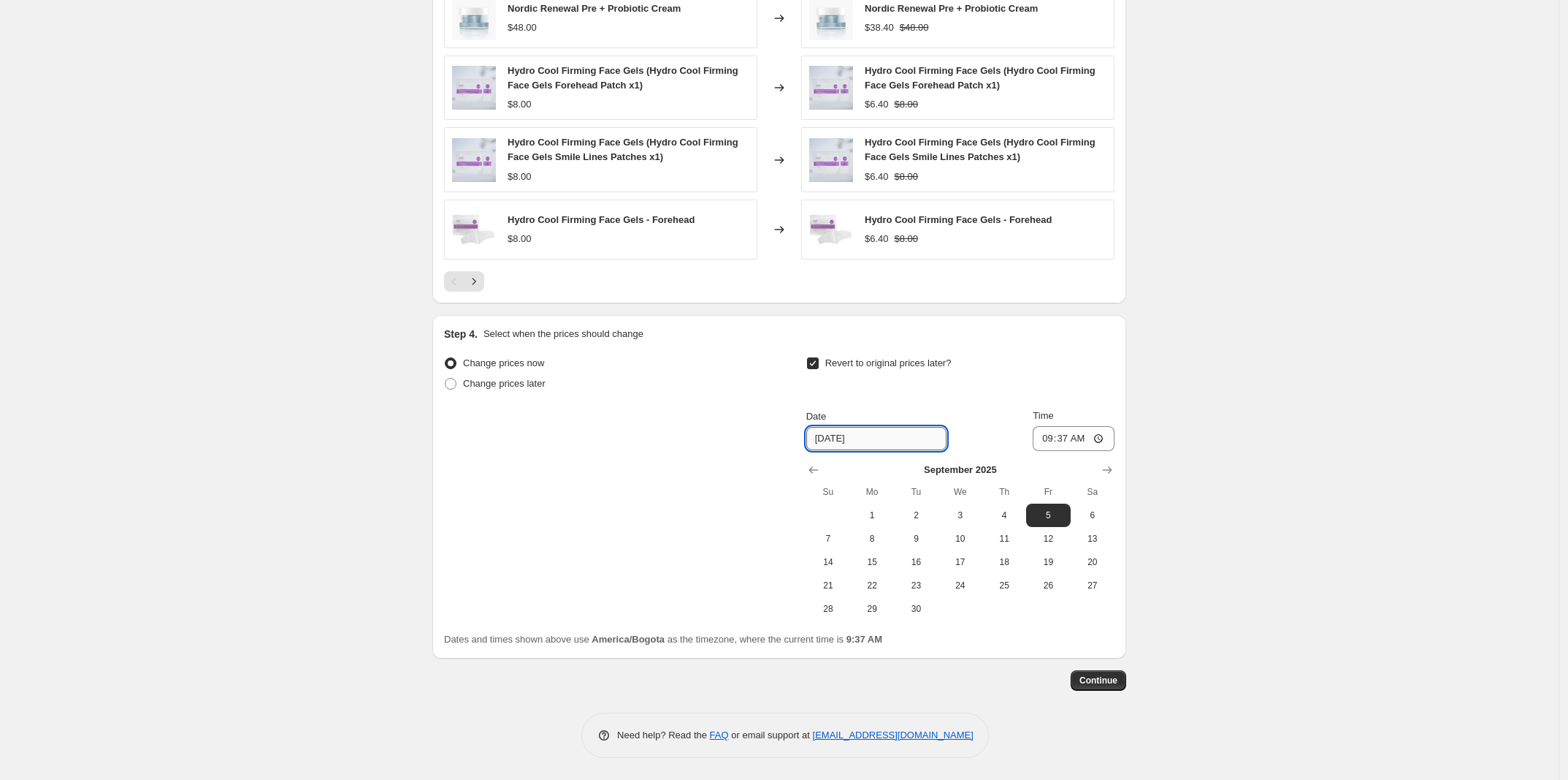
click at [851, 438] on input "9/5/2025" at bounding box center [876, 438] width 140 height 23
click at [999, 515] on span "4" at bounding box center [1004, 515] width 33 height 12
type input "[DATE]"
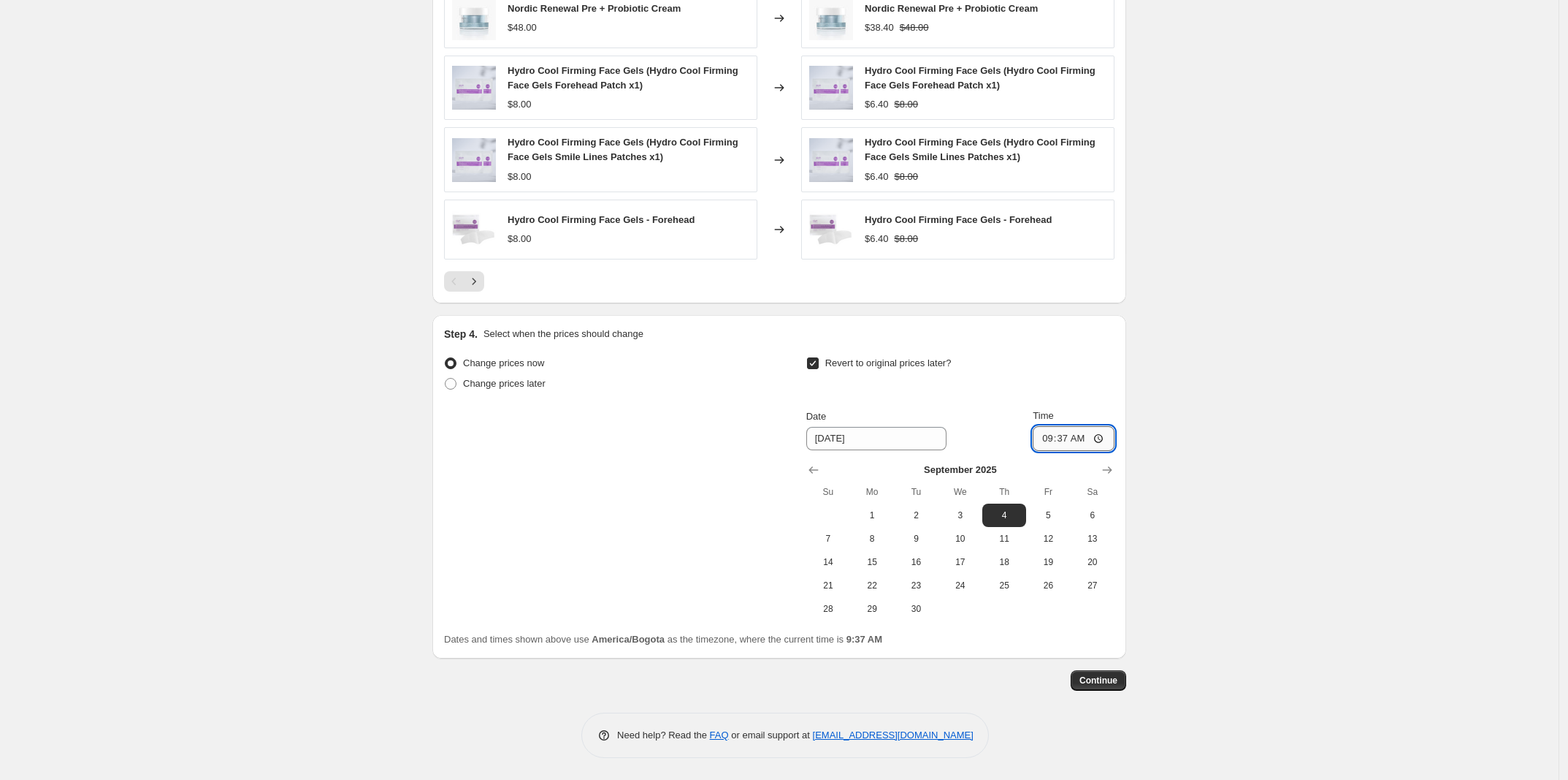
click at [1053, 439] on input "09:37" at bounding box center [1074, 438] width 82 height 25
click at [1061, 444] on input "09:37" at bounding box center [1074, 438] width 82 height 25
type input "09:00"
click at [1111, 685] on span "Continue" at bounding box center [1099, 680] width 38 height 12
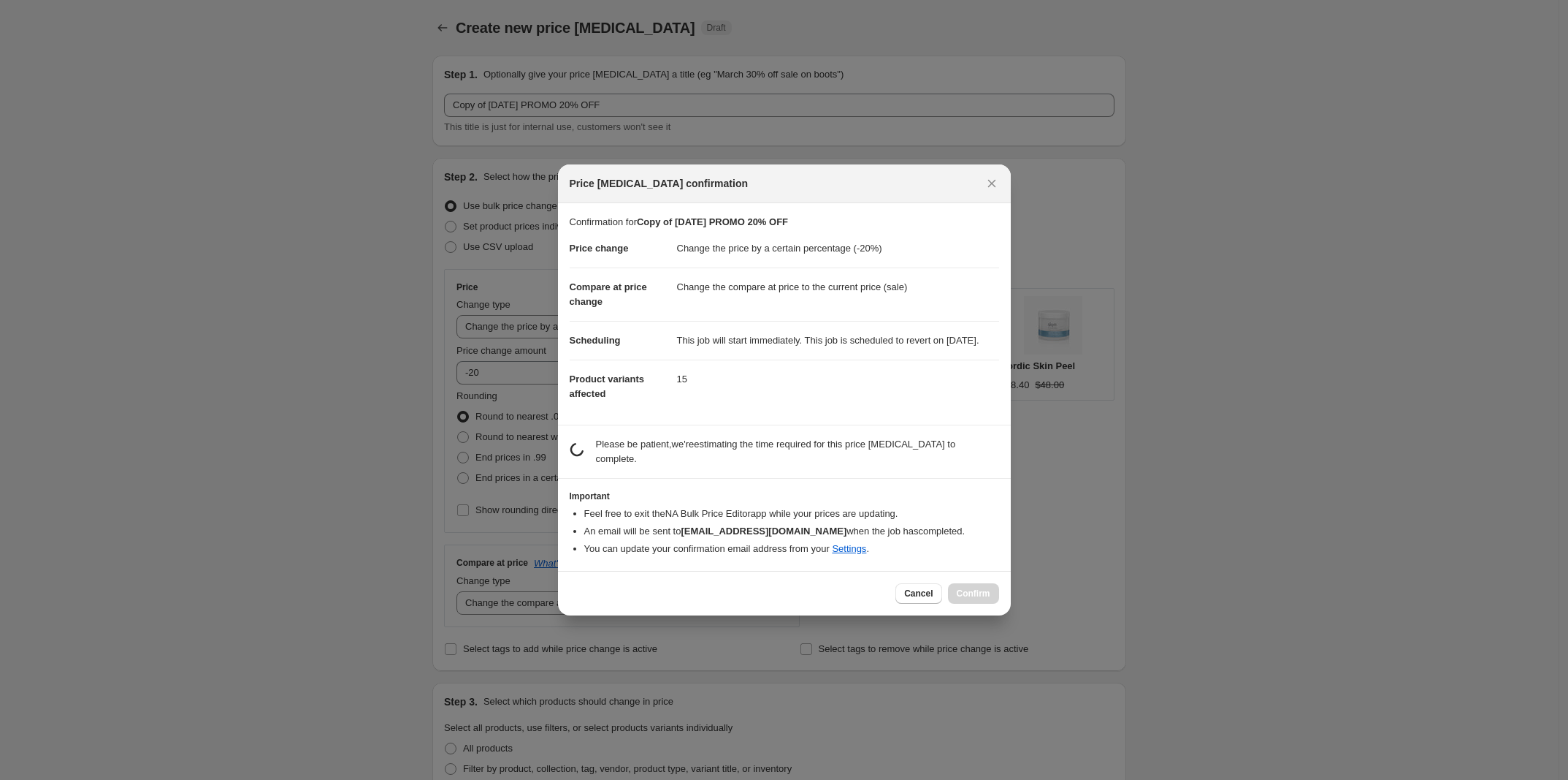
scroll to position [0, 0]
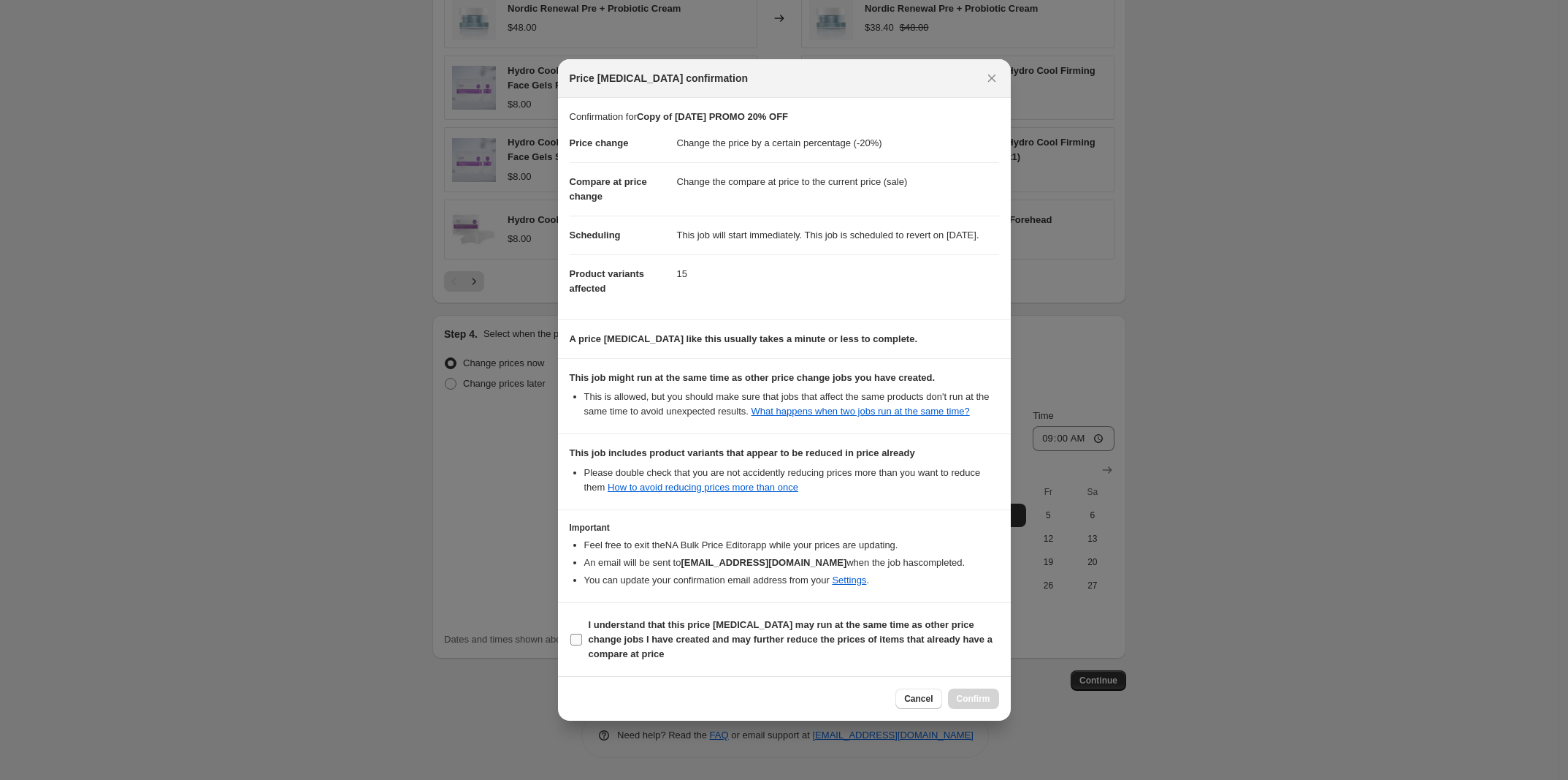
click at [575, 643] on input "I understand that this price change job may run at the same time as other price…" at bounding box center [576, 639] width 12 height 12
checkbox input "true"
click at [972, 705] on span "Confirm" at bounding box center [974, 698] width 33 height 12
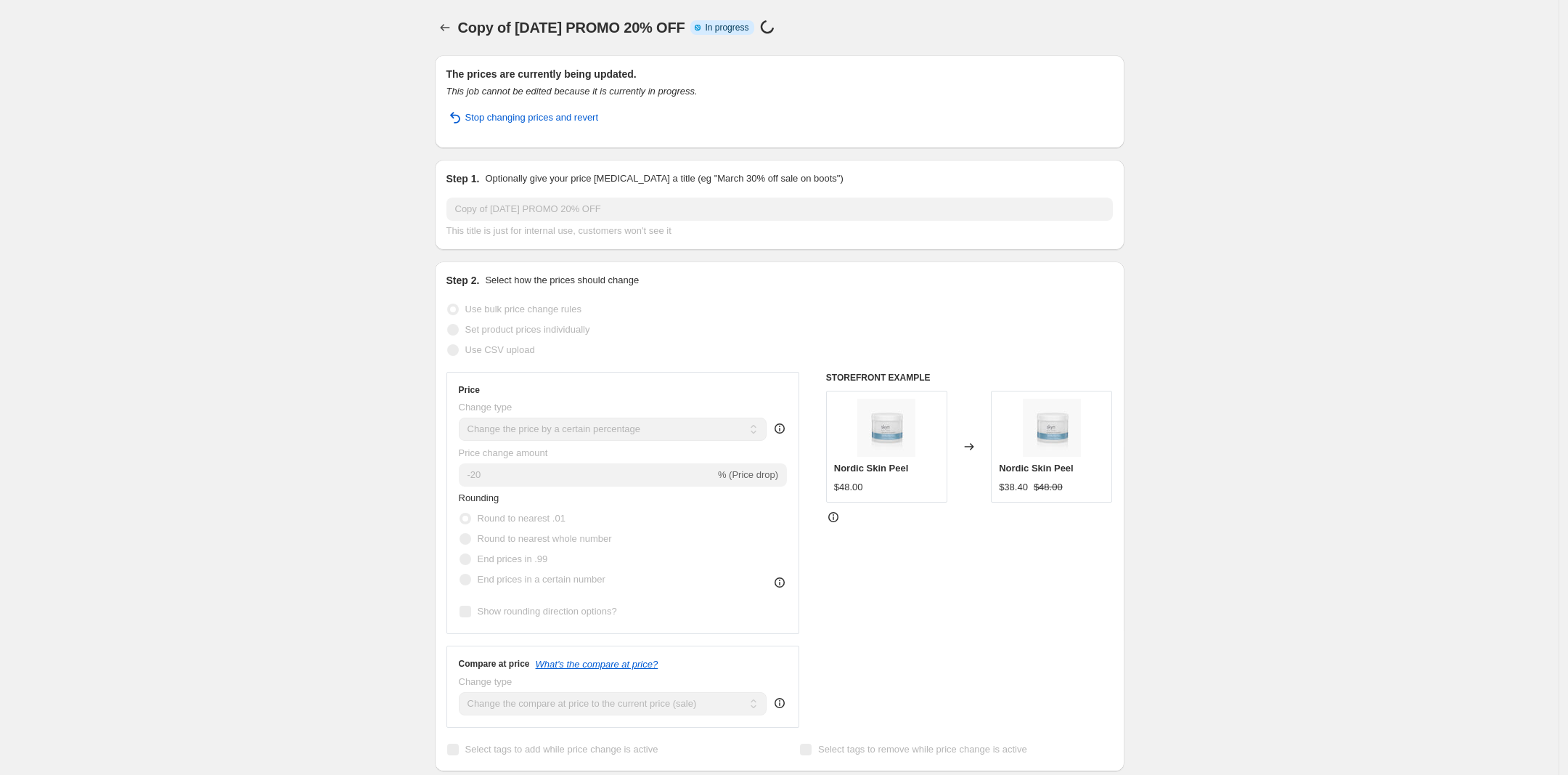
select select "percentage"
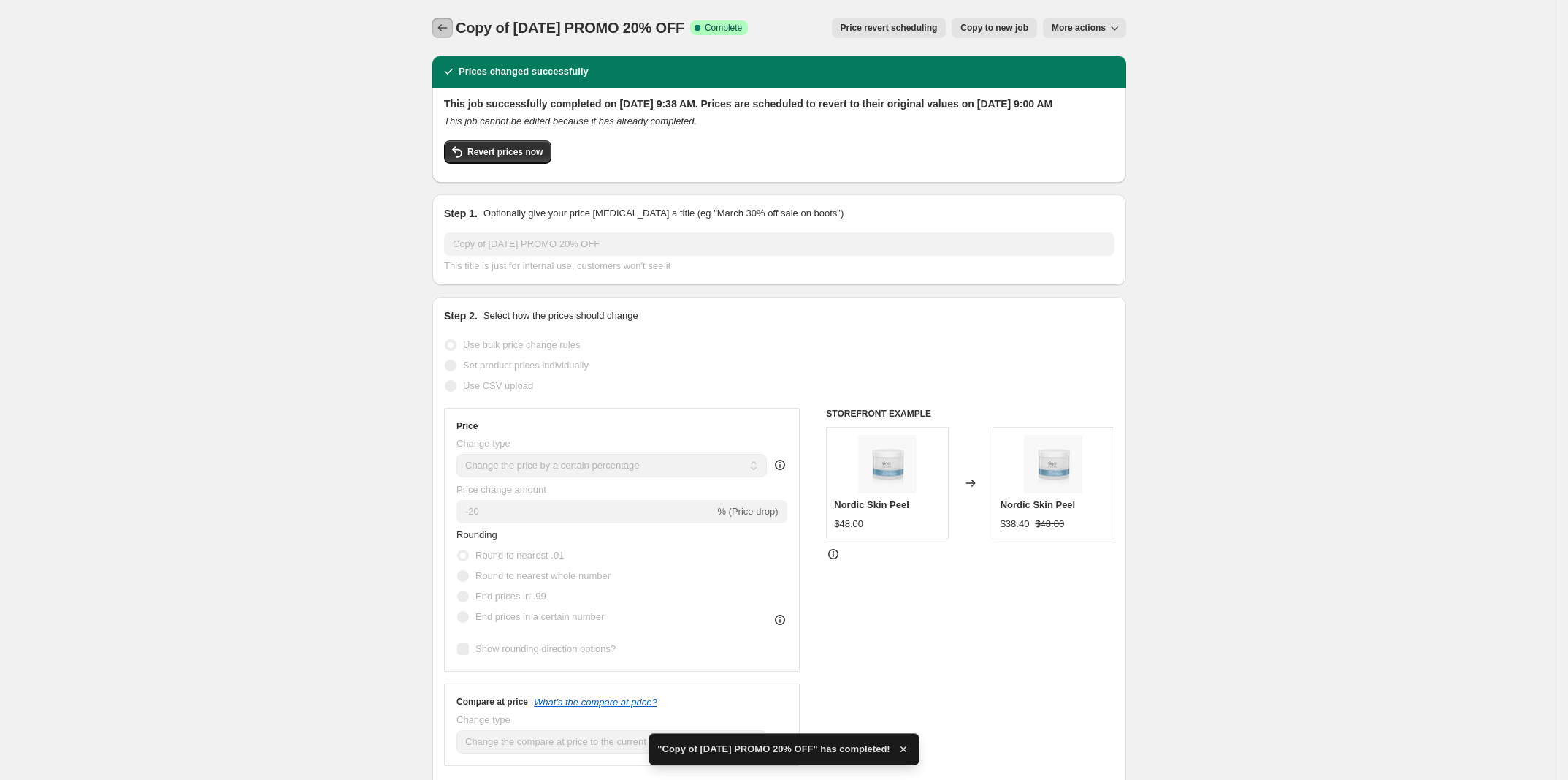
click at [450, 33] on icon "Price change jobs" at bounding box center [442, 28] width 15 height 15
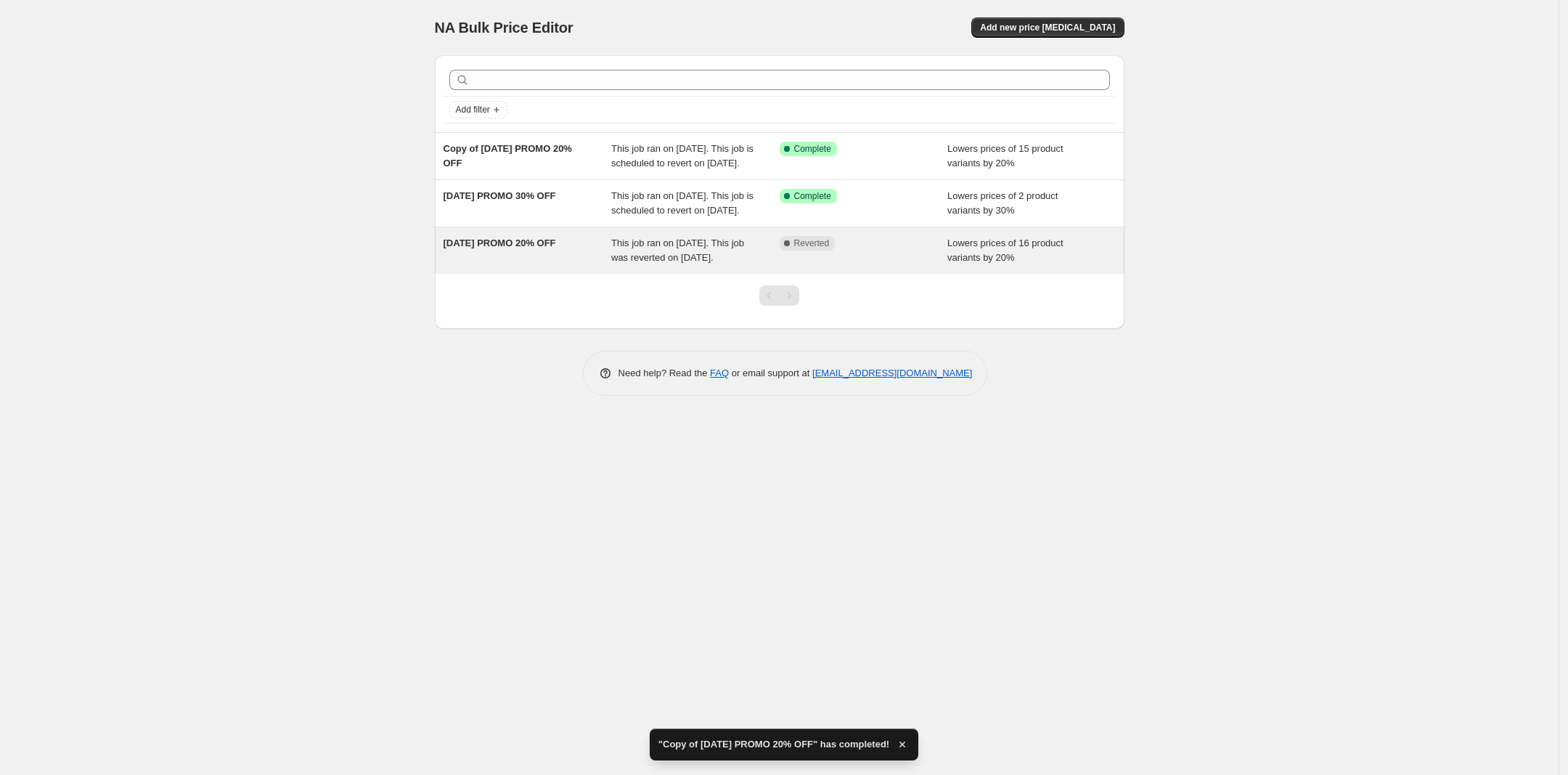
click at [978, 263] on span "Lowers prices of 16 product variants by 20%" at bounding box center [1006, 250] width 116 height 26
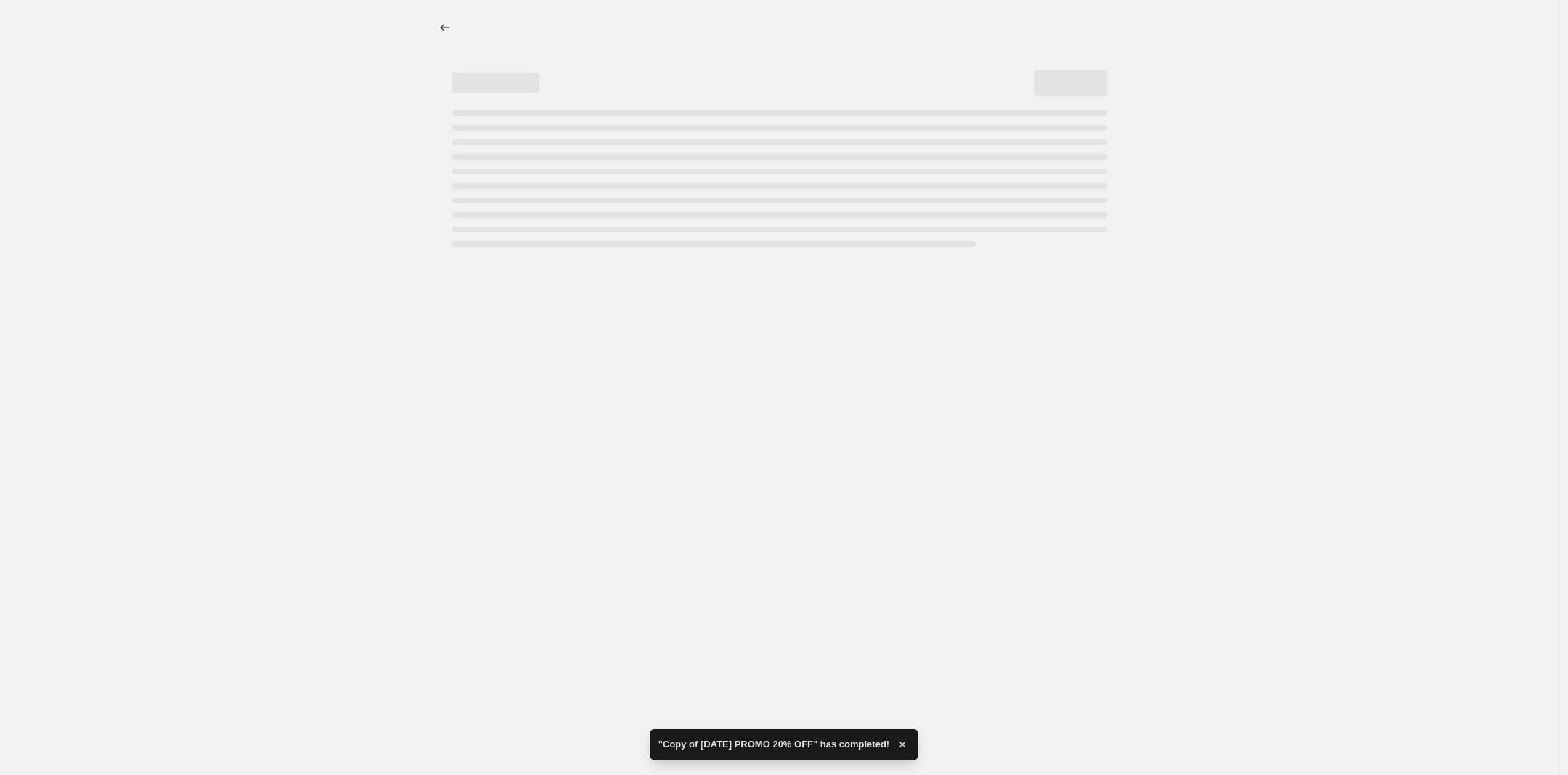
select select "percentage"
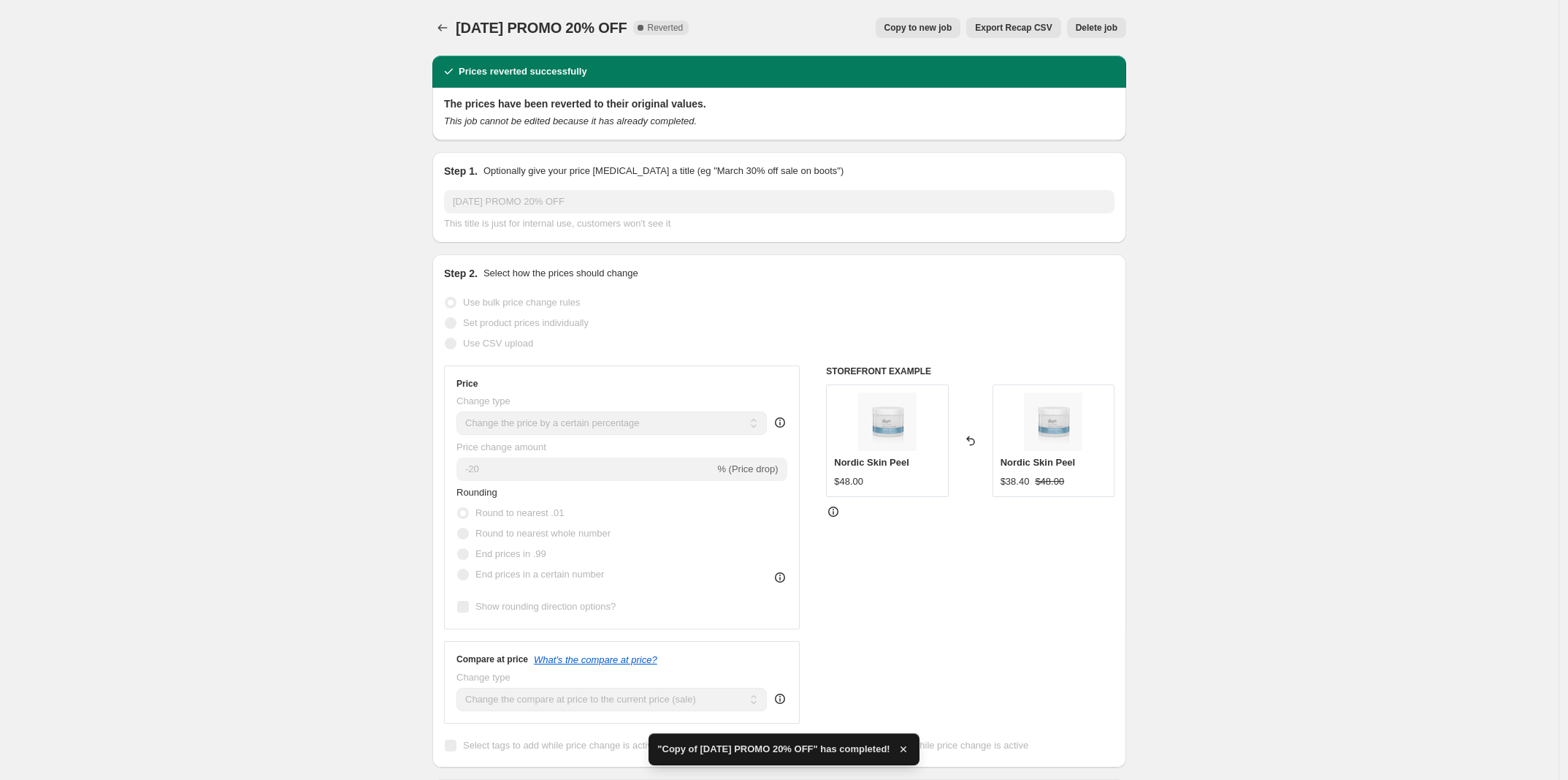
click at [1104, 29] on span "Delete job" at bounding box center [1097, 28] width 42 height 12
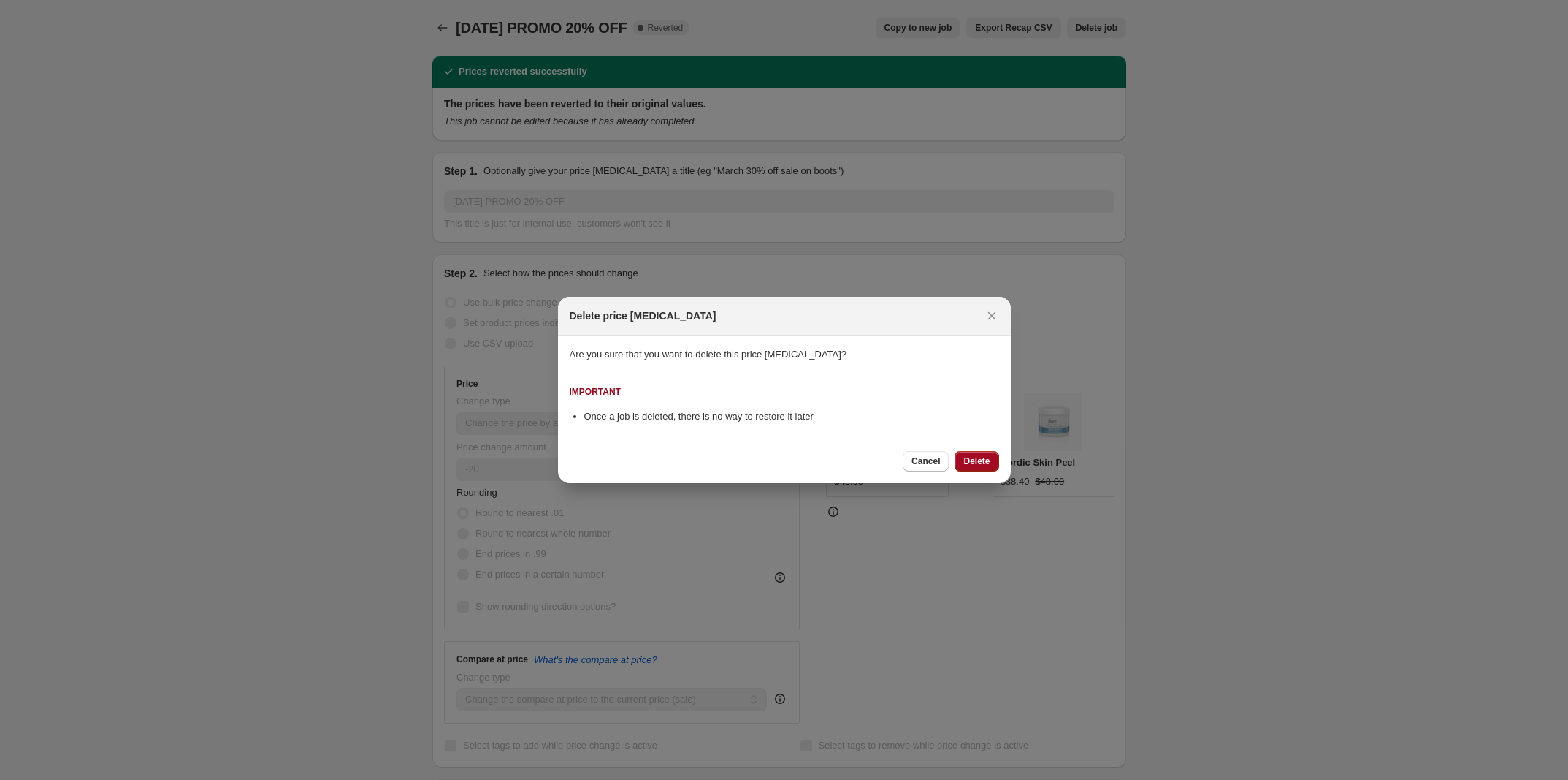
click at [975, 456] on span "Delete" at bounding box center [977, 461] width 26 height 12
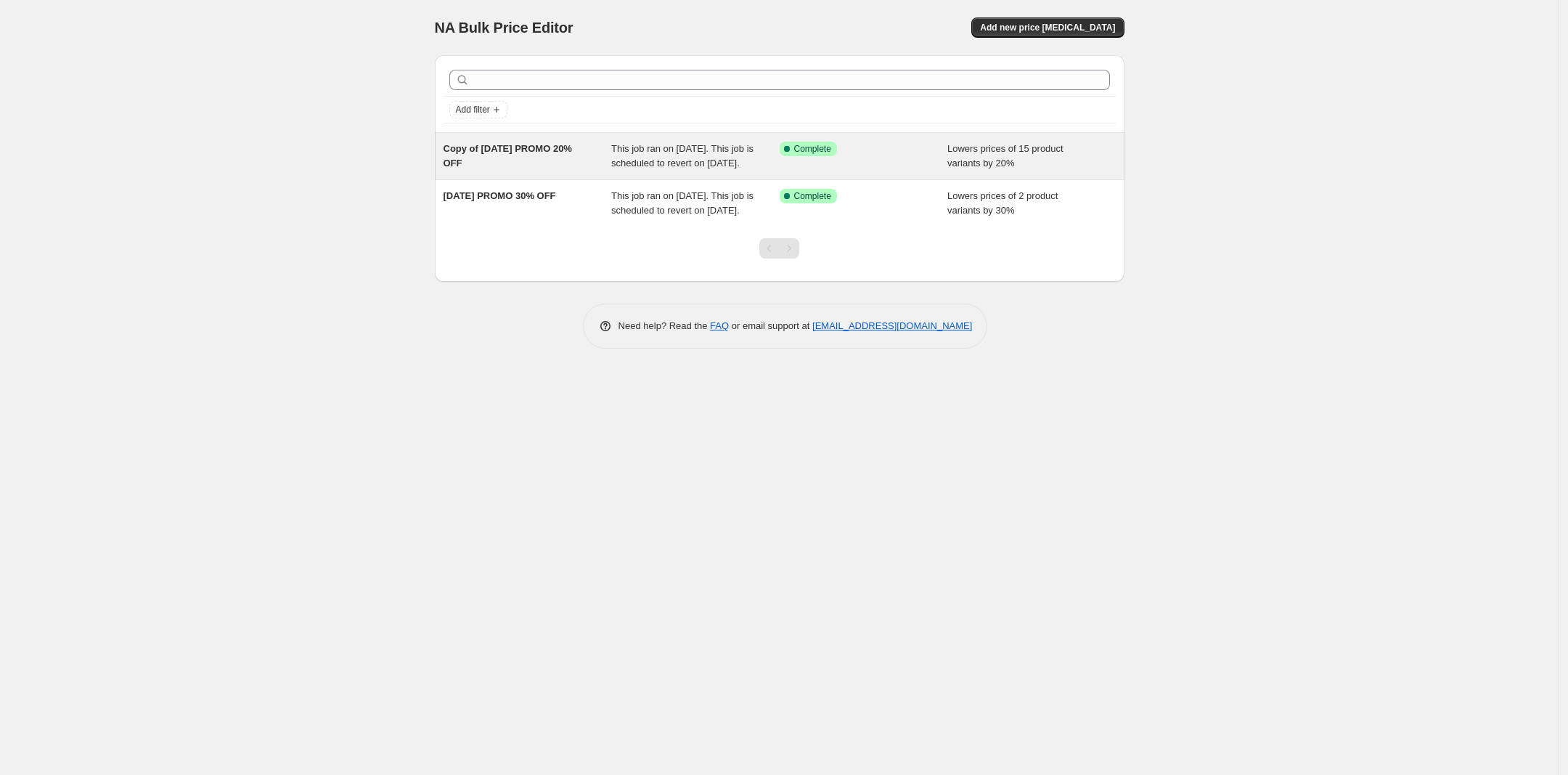
click at [969, 166] on span "Lowers prices of 15 product variants by 20%" at bounding box center [1006, 156] width 116 height 26
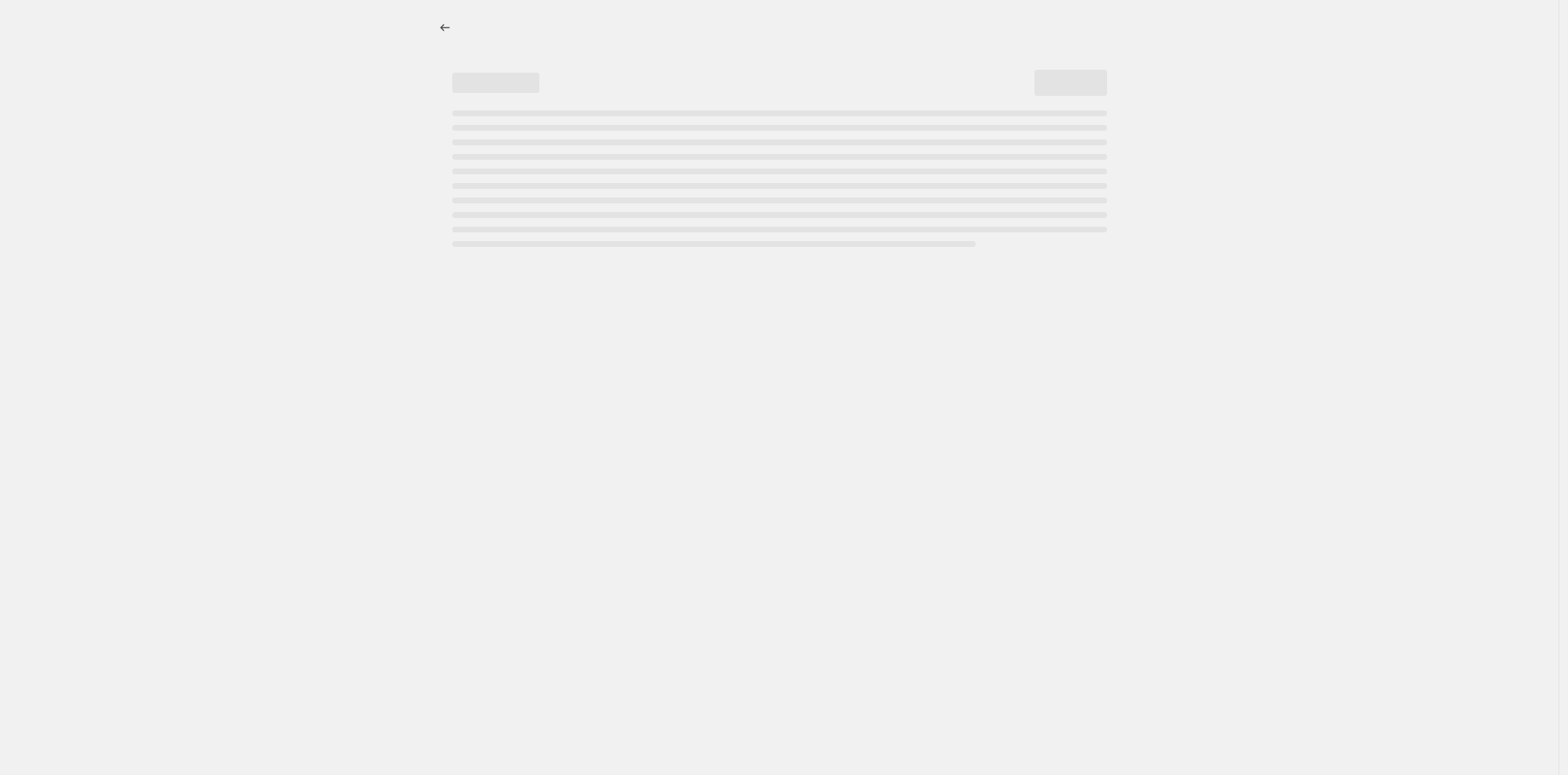
select select "percentage"
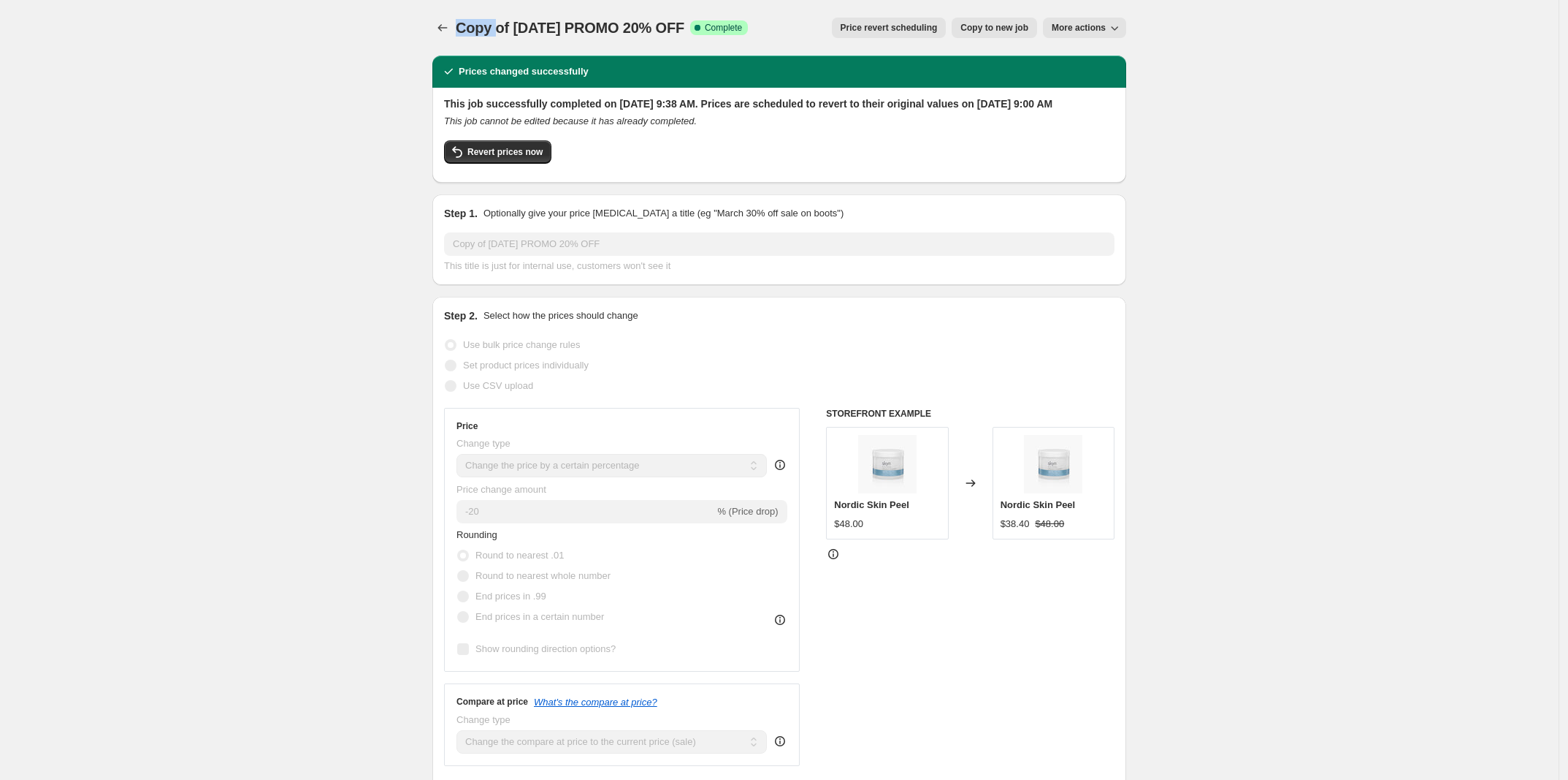
drag, startPoint x: 500, startPoint y: 30, endPoint x: 435, endPoint y: 23, distance: 65.4
click at [444, 26] on icon "Price change jobs" at bounding box center [443, 28] width 9 height 7
